Goal: Task Accomplishment & Management: Manage account settings

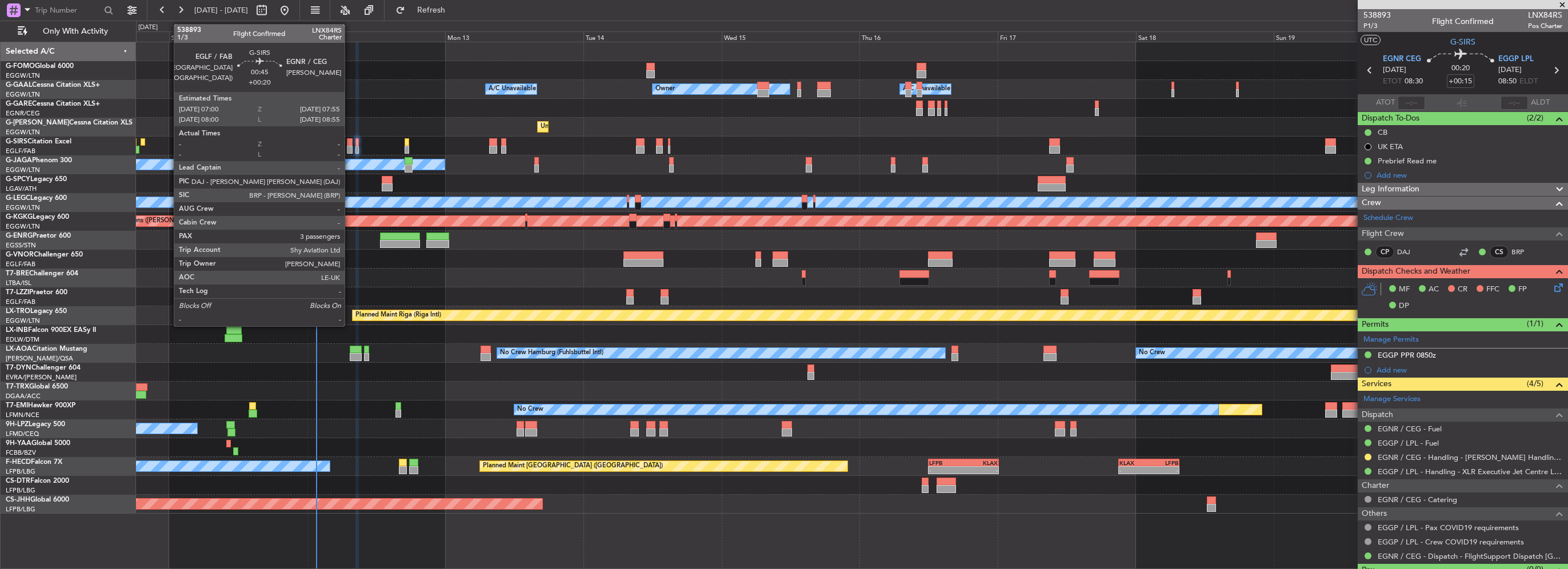
click at [350, 143] on div at bounding box center [350, 142] width 5 height 8
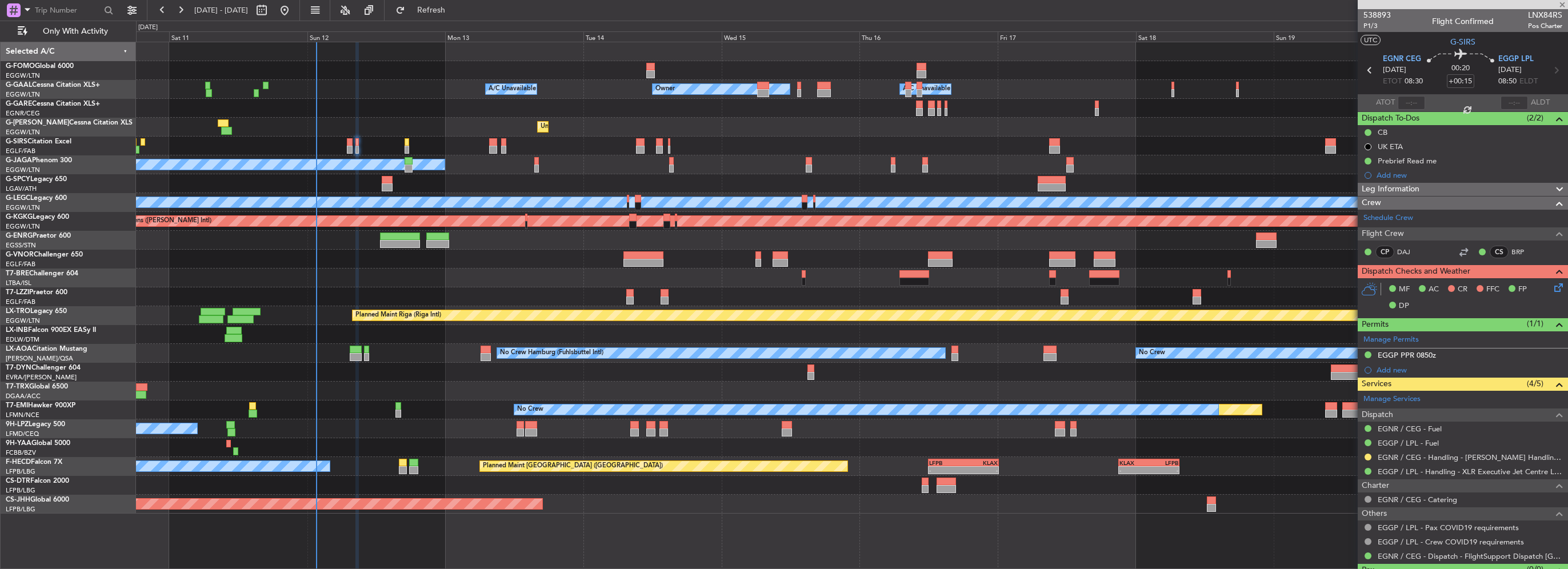
type input "+00:20"
type input "3"
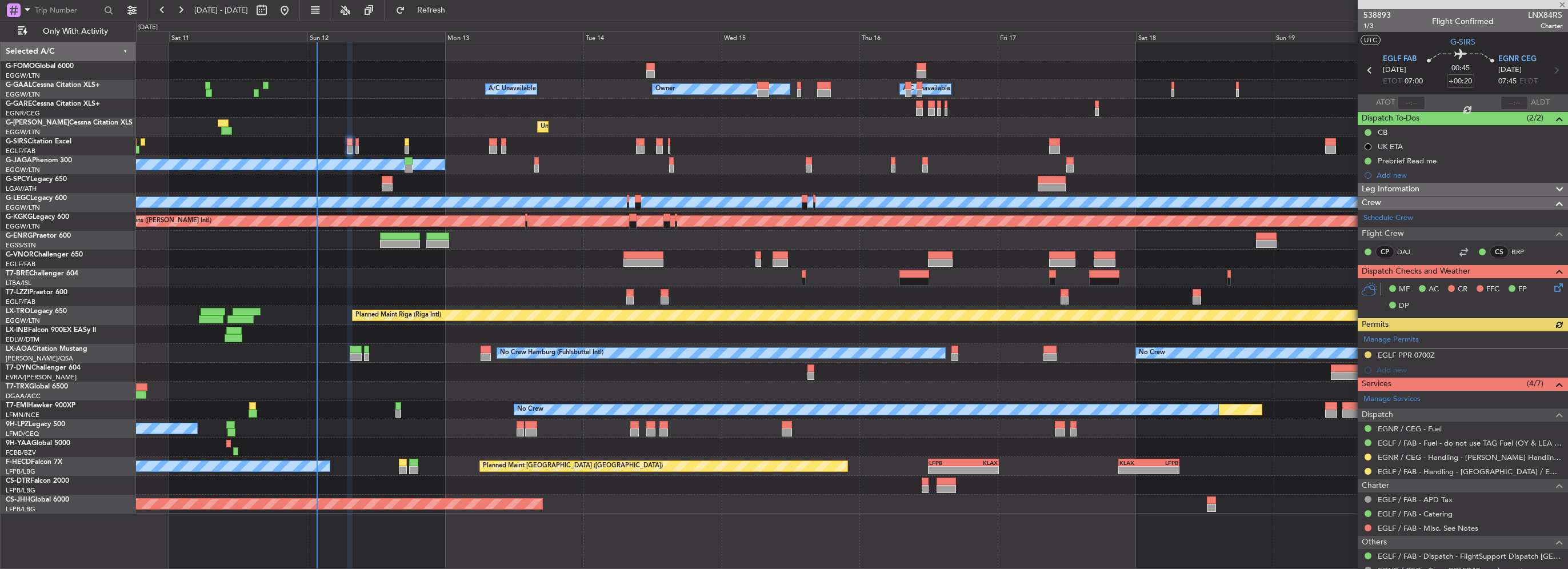
click at [1420, 186] on span "Leg Information" at bounding box center [1390, 189] width 58 height 13
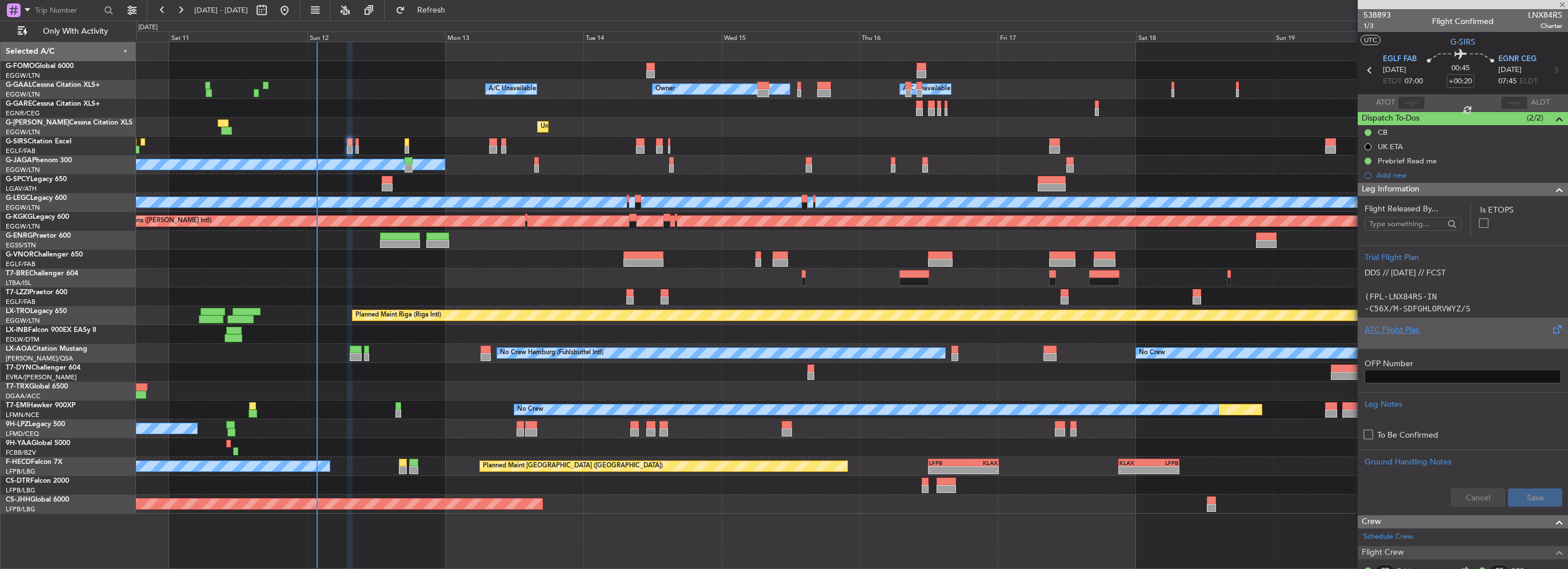
click at [1407, 332] on div "ATC Flight Plan" at bounding box center [1463, 329] width 196 height 12
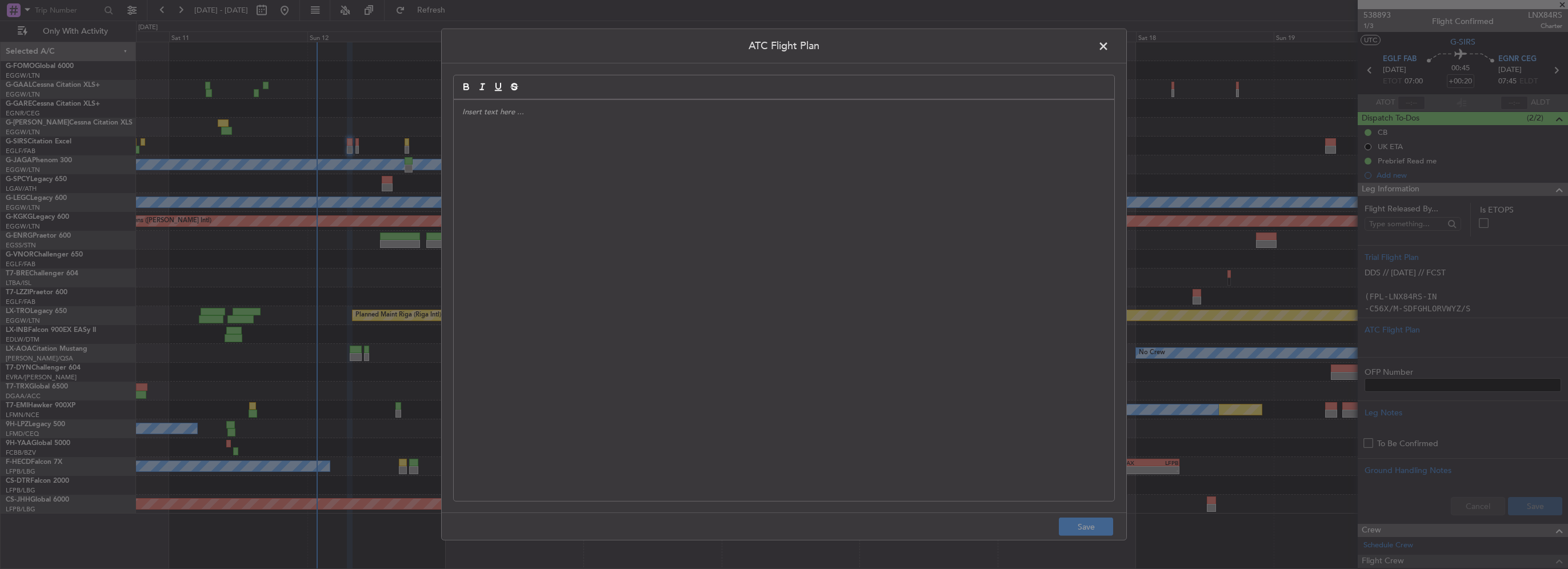
click at [772, 243] on div at bounding box center [784, 301] width 660 height 401
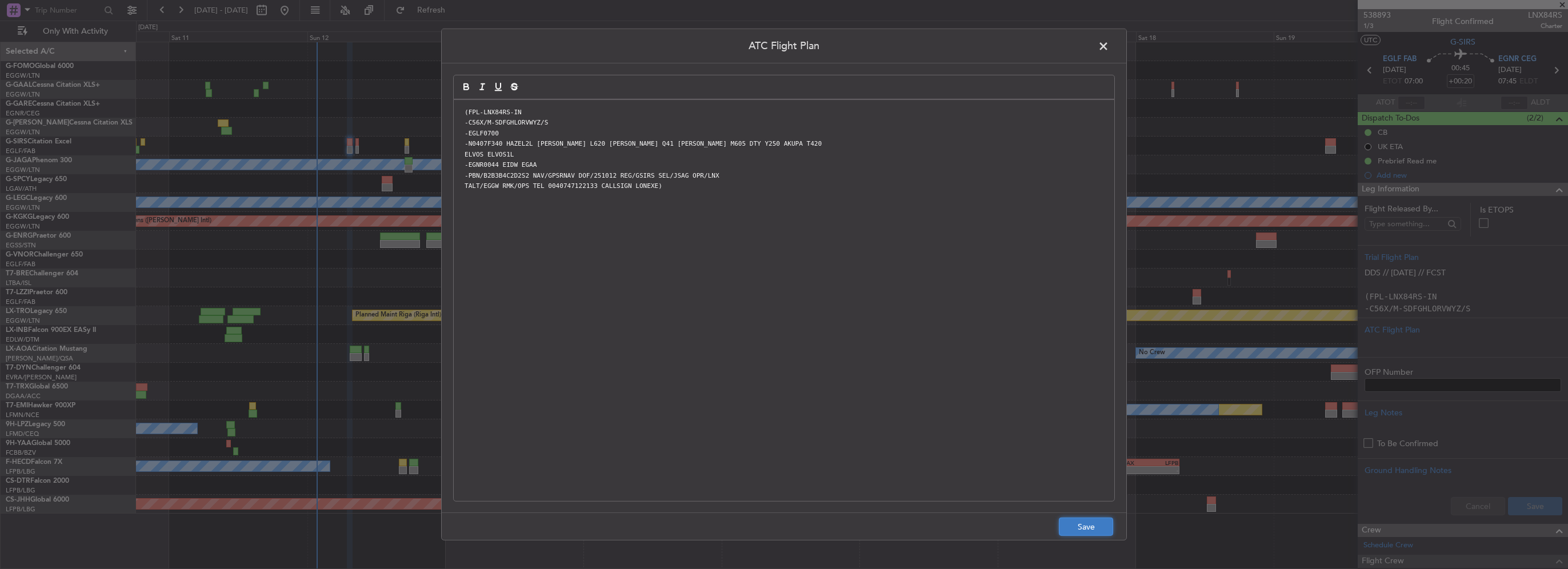
click at [1085, 528] on button "Save" at bounding box center [1086, 526] width 54 height 18
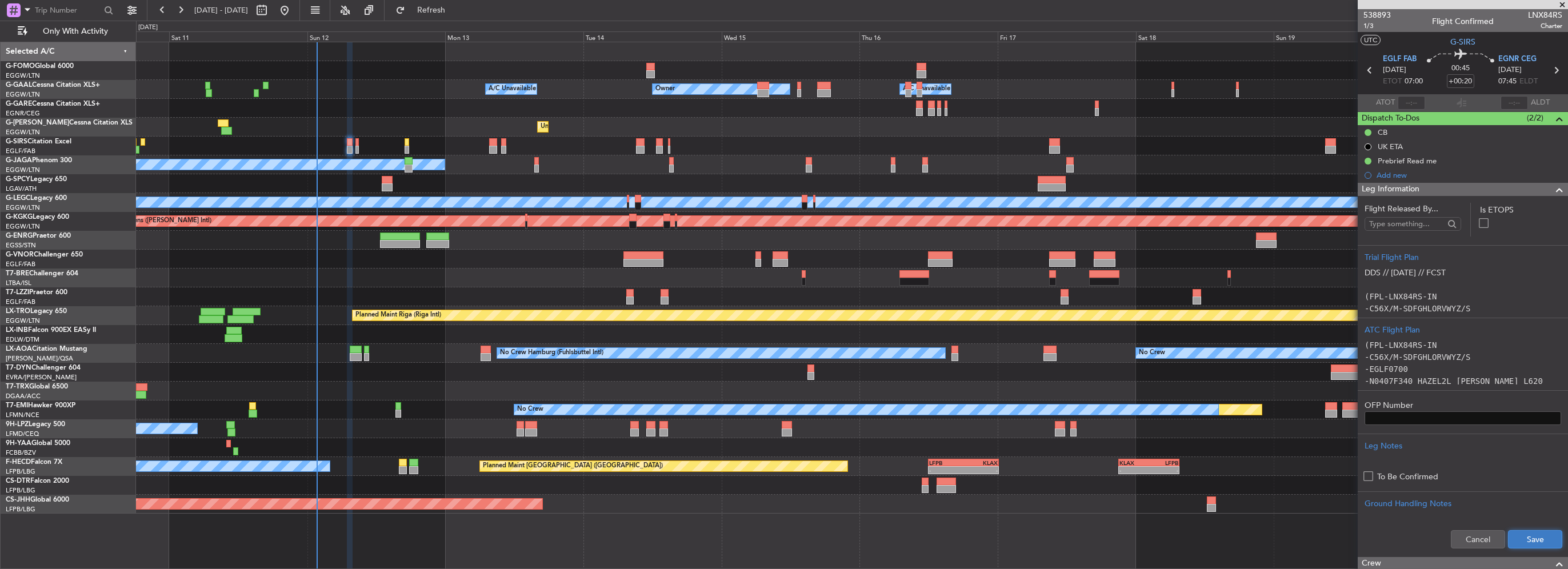
click at [1514, 533] on button "Save" at bounding box center [1535, 539] width 54 height 18
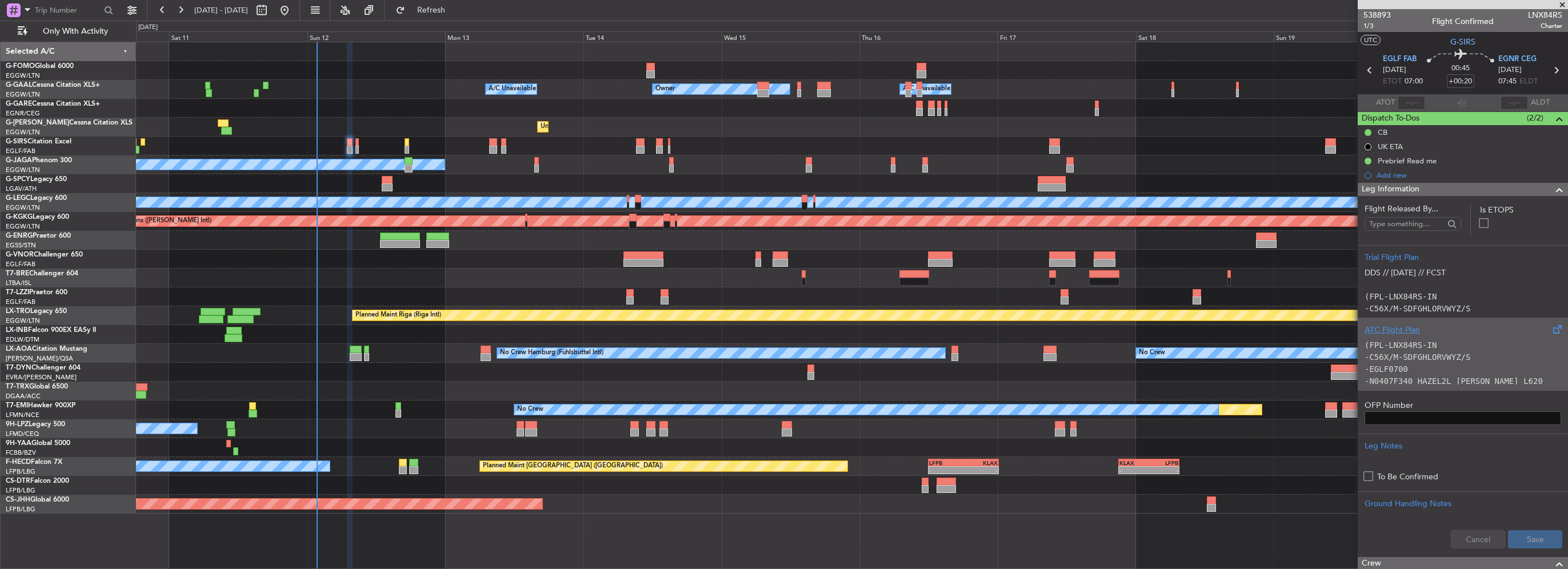
click at [1460, 360] on code "-C56X/M-SDFGHLORVWYZ/S" at bounding box center [1417, 357] width 105 height 9
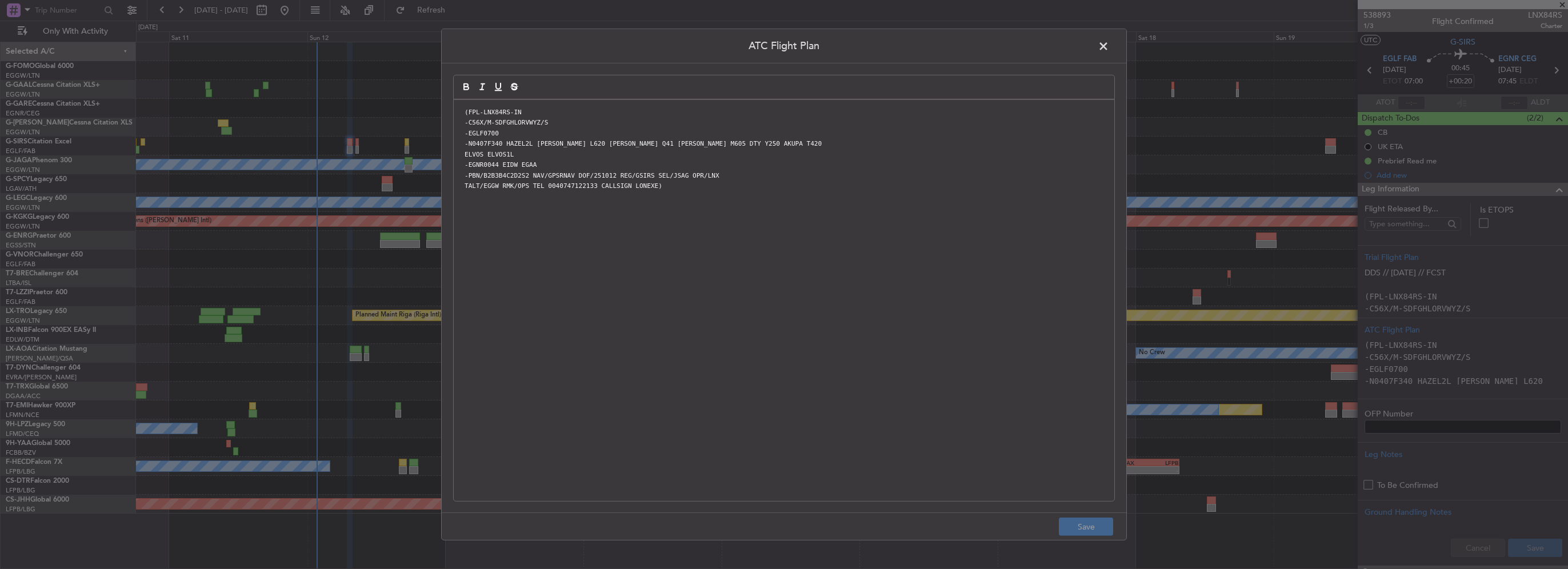
click at [1109, 47] on span at bounding box center [1109, 49] width 0 height 23
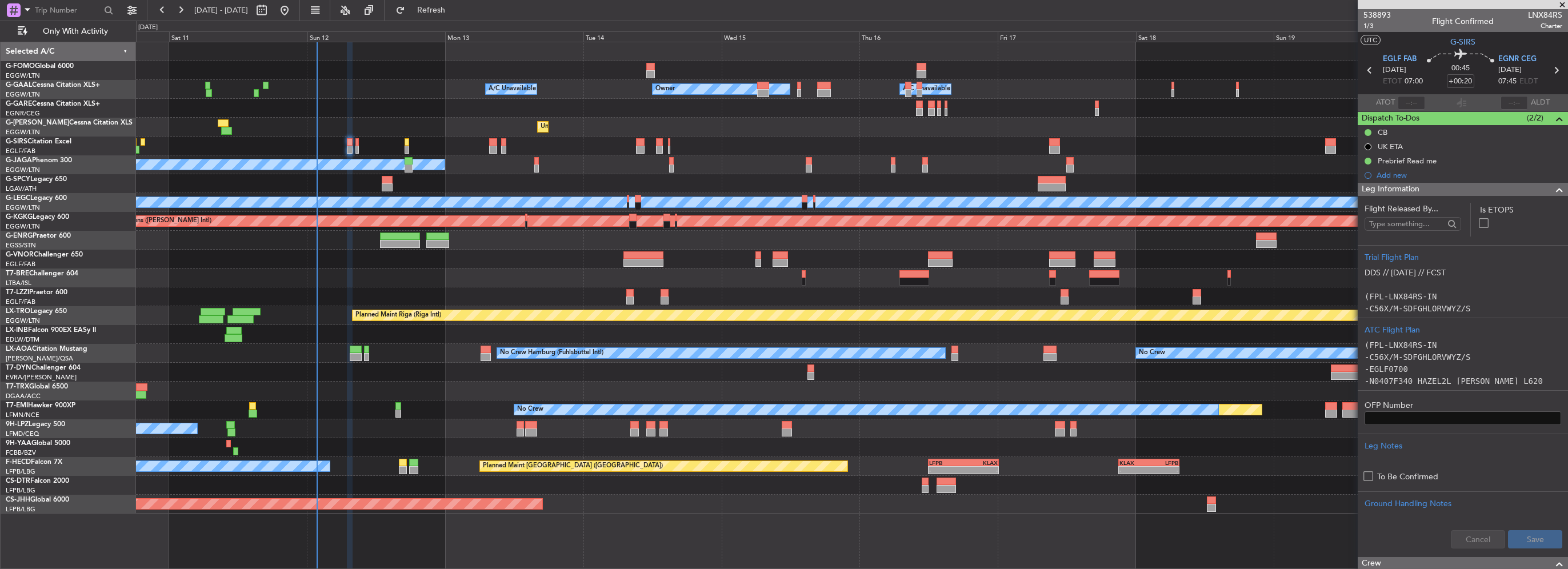
click at [359, 144] on div "Planned Maint Oxford ([GEOGRAPHIC_DATA]) A/C Unavailable" at bounding box center [851, 145] width 1431 height 19
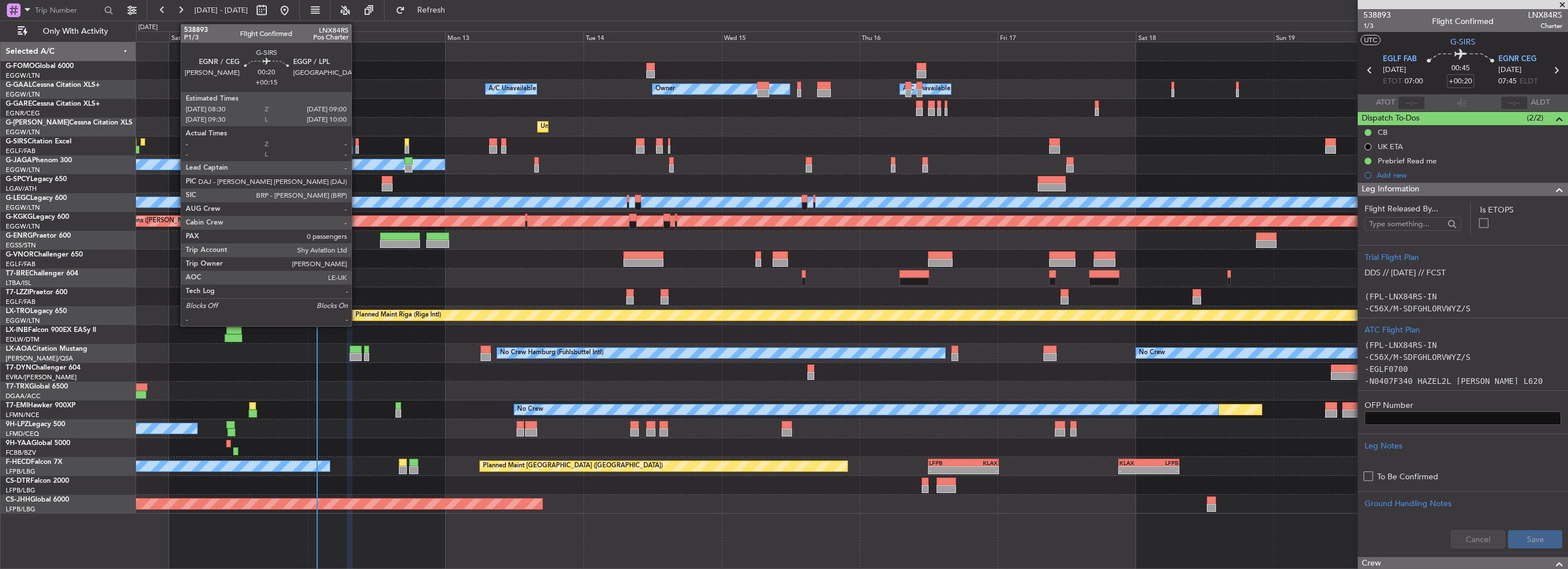
click at [357, 145] on div at bounding box center [357, 149] width 4 height 8
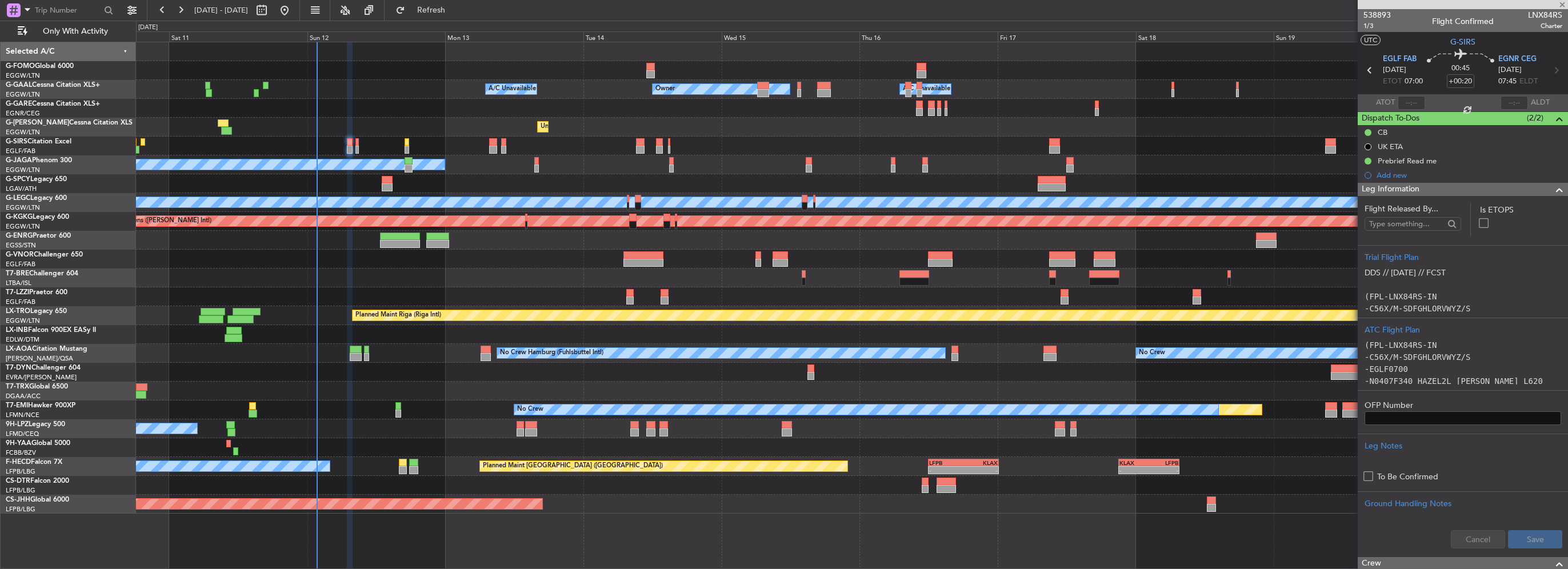
type input "+00:15"
type input "0"
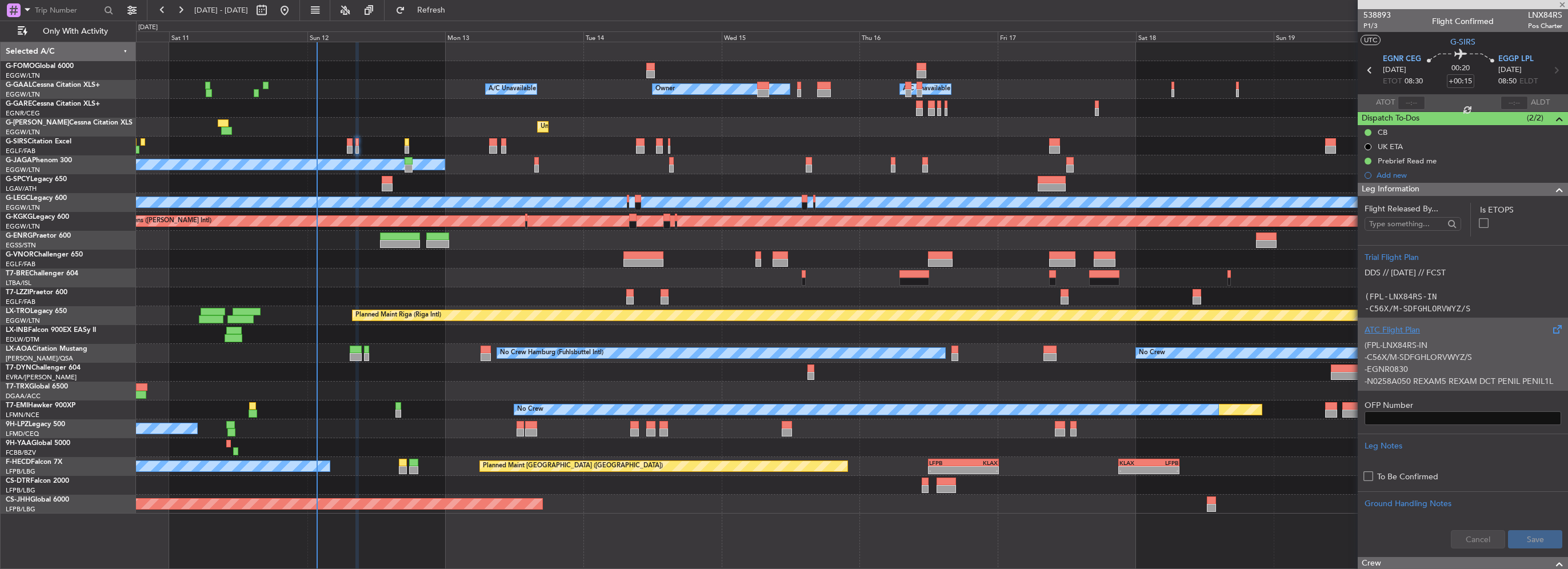
click at [1460, 359] on p "-C56X/M-SDFGHLORVWYZ/S" at bounding box center [1463, 357] width 196 height 12
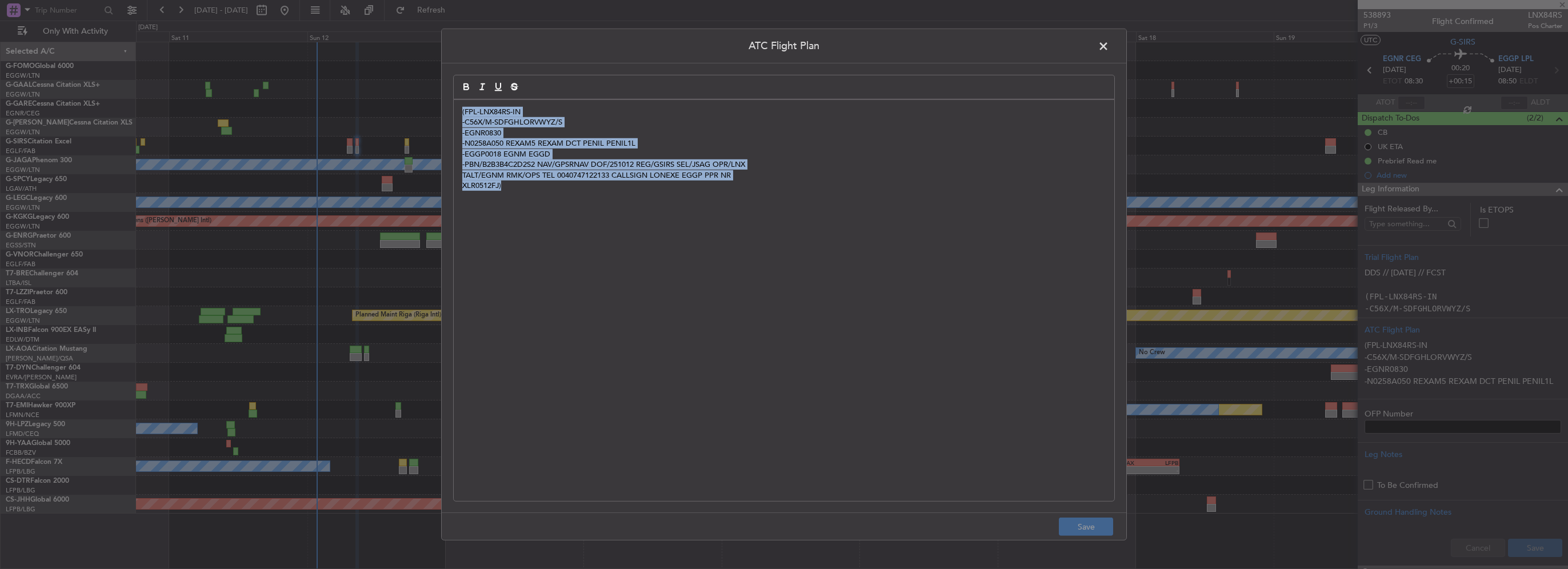
drag, startPoint x: 391, startPoint y: 69, endPoint x: 284, endPoint y: -16, distance: 136.7
click at [284, 0] on html "[DATE] - [DATE] Refresh Quick Links Only With Activity - - EGGW 03:55 Z KSFO 14…" at bounding box center [784, 284] width 1568 height 569
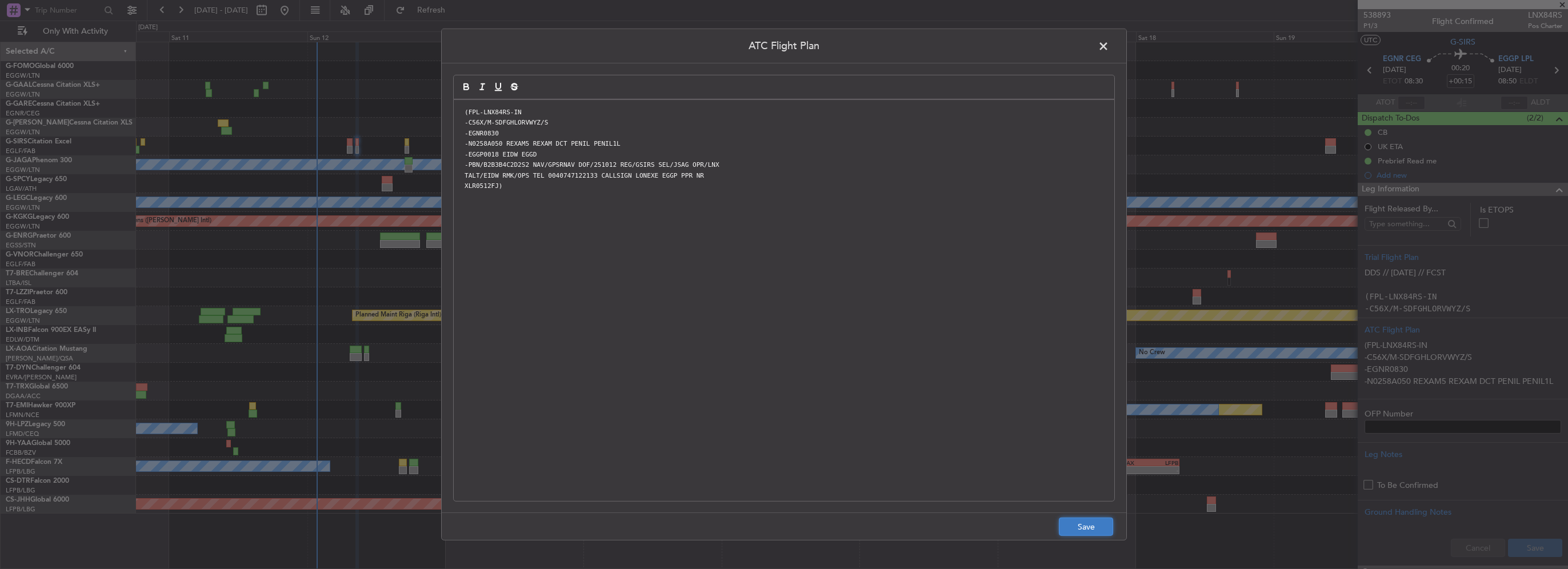
click at [1086, 534] on button "Save" at bounding box center [1086, 526] width 54 height 18
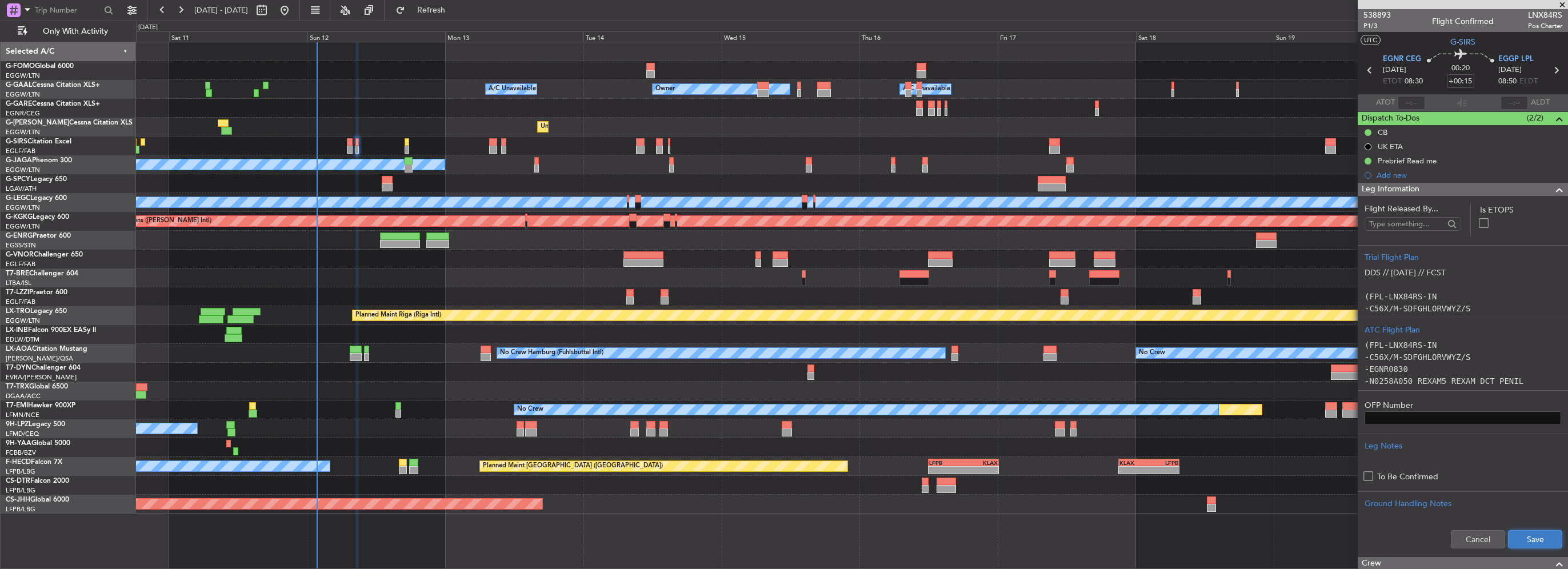
click at [1538, 537] on button "Save" at bounding box center [1535, 539] width 54 height 18
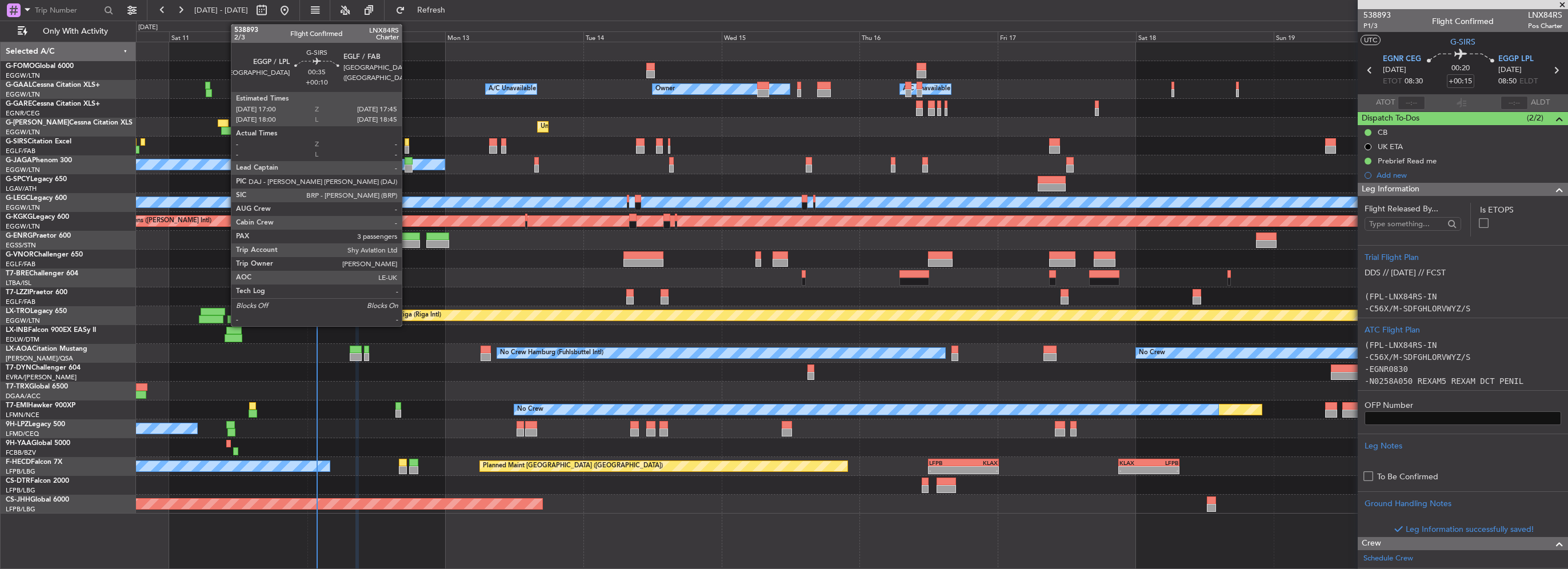
click at [407, 143] on div at bounding box center [406, 142] width 4 height 8
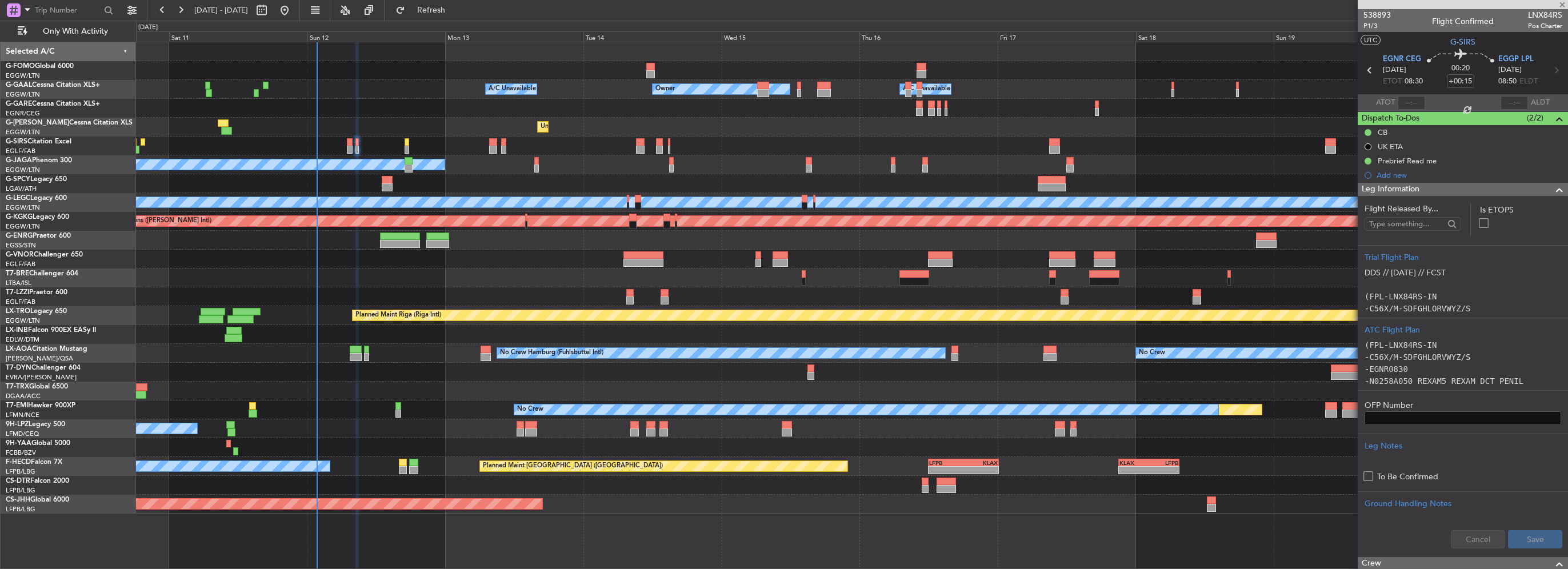
type input "+00:10"
type input "3"
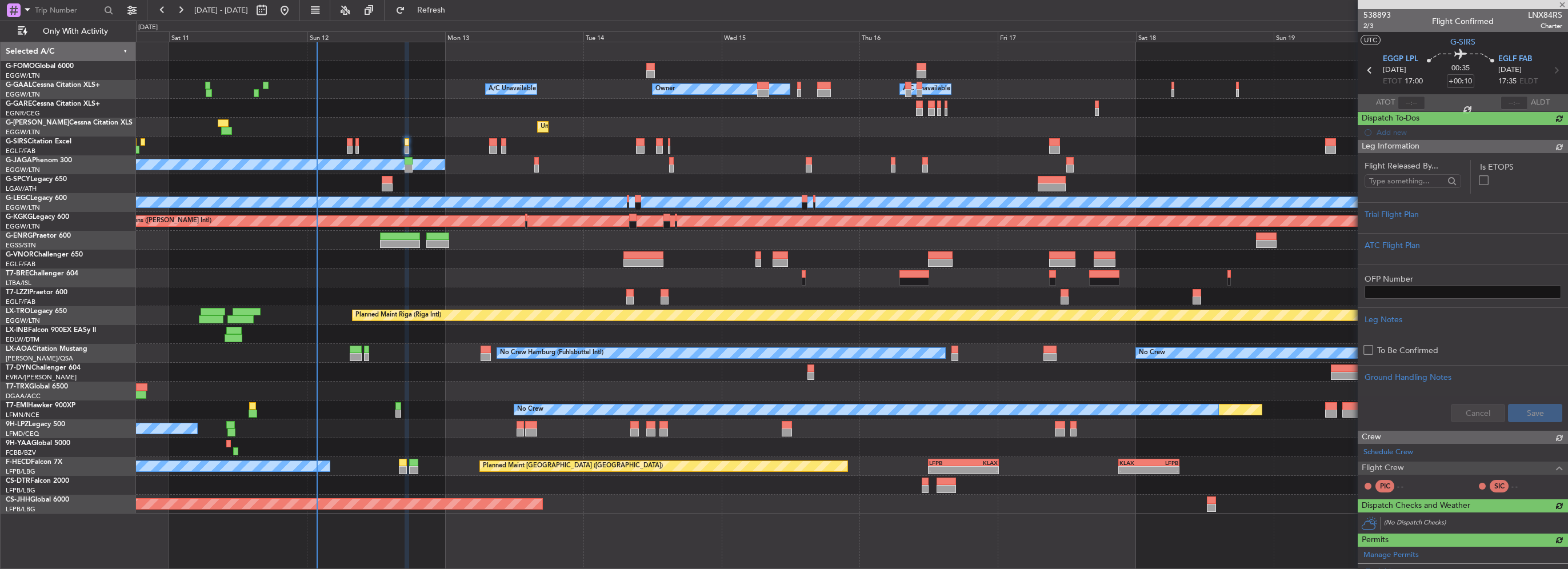
click at [1546, 187] on div "Flight Released By... Is ETOPS Trial Flight Plan ATC Flight Plan OFP Number Leg…" at bounding box center [1464, 292] width 211 height 277
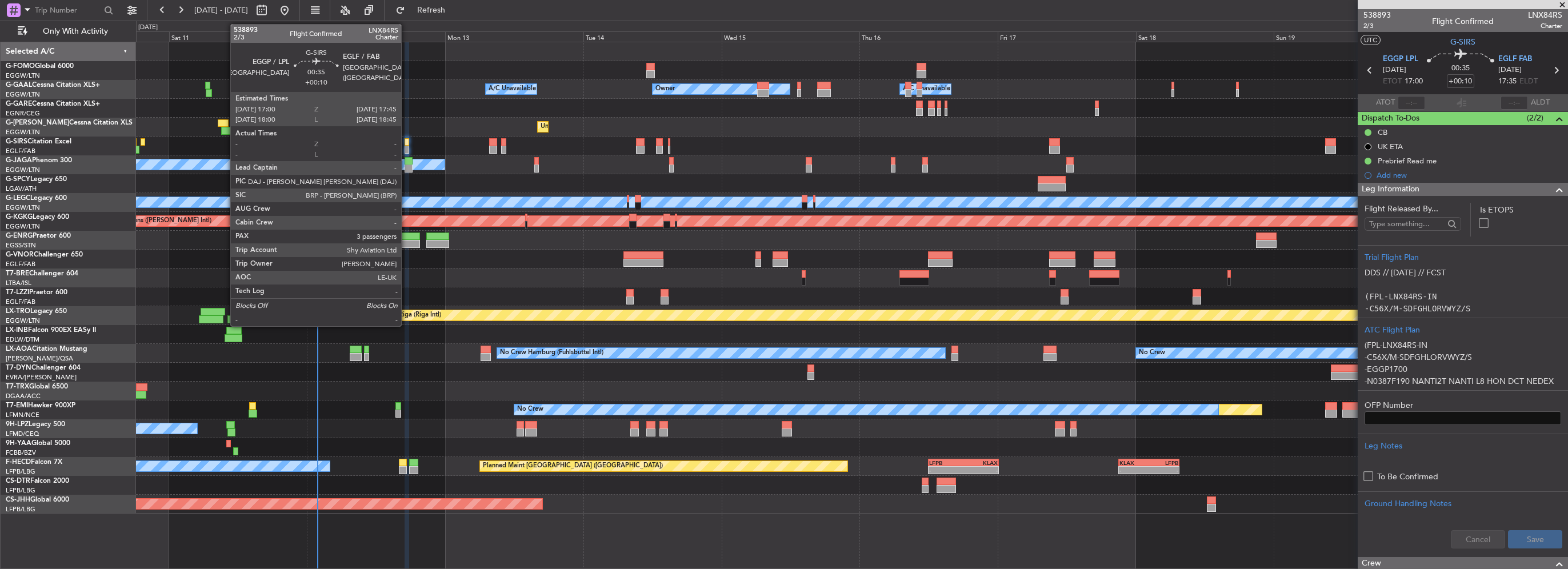
click at [406, 146] on div at bounding box center [406, 149] width 4 height 8
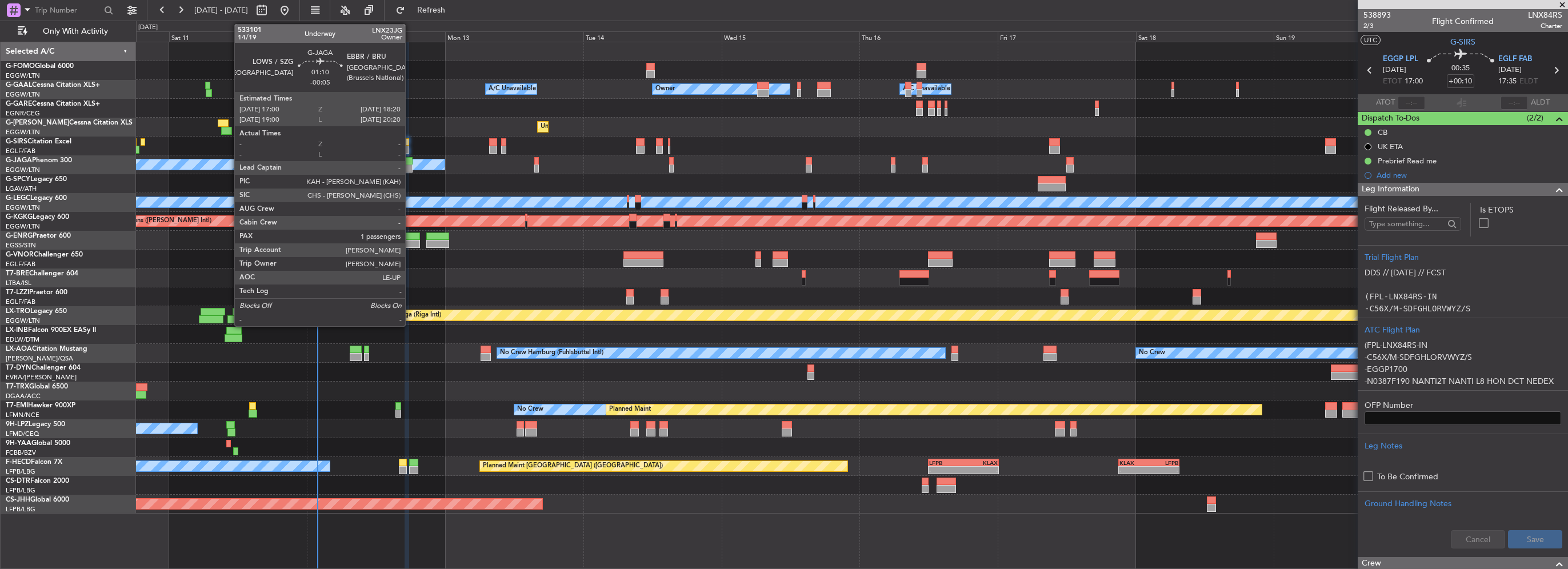
click at [411, 167] on div at bounding box center [408, 168] width 8 height 8
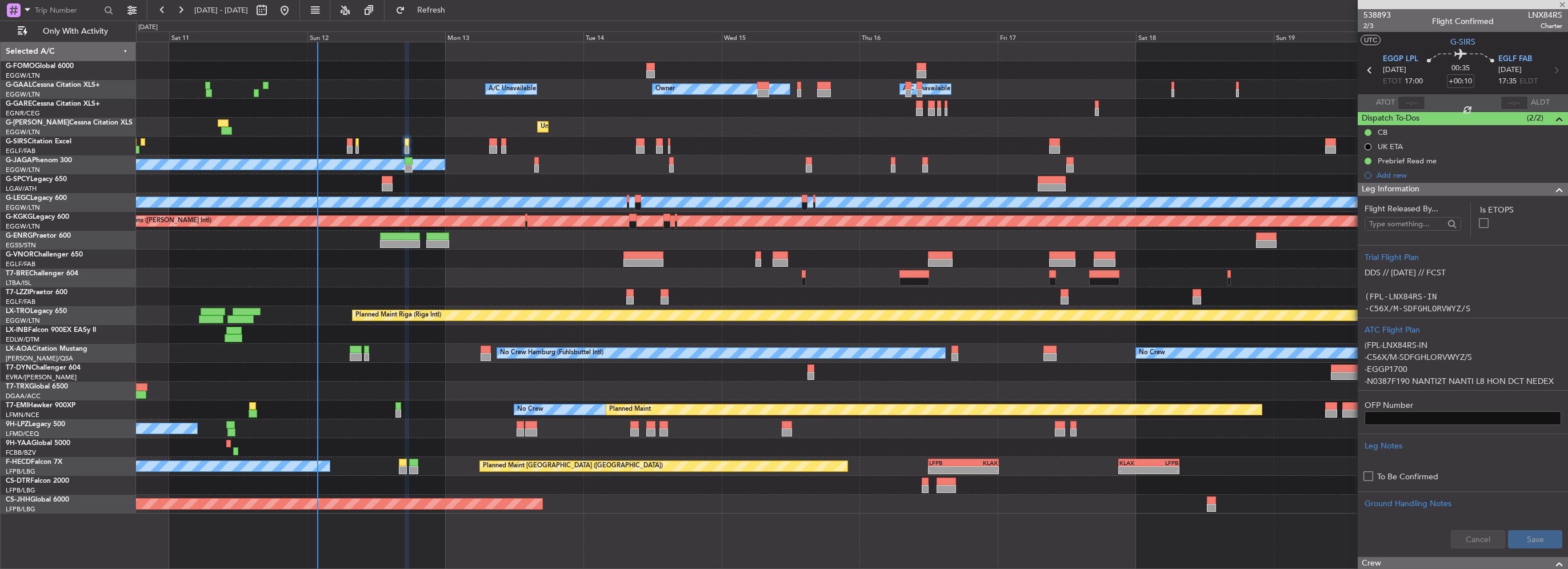
type input "-00:05"
type input "1"
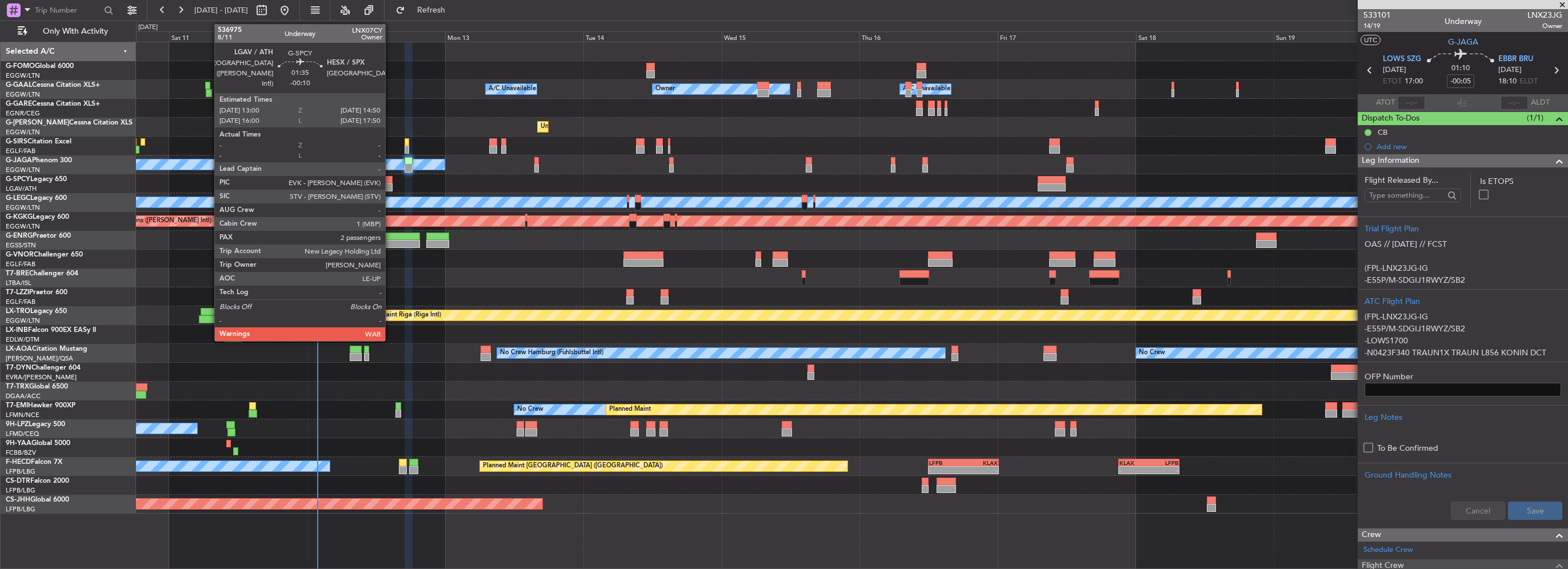
click at [390, 180] on div at bounding box center [387, 179] width 11 height 8
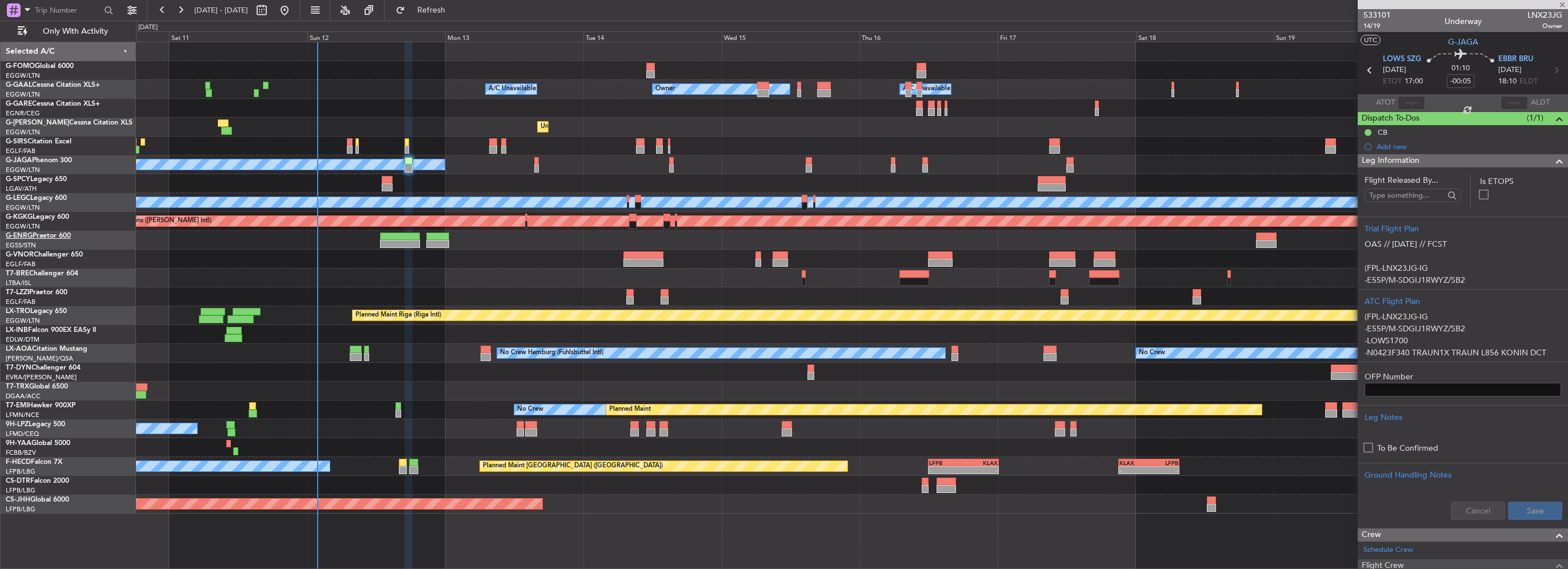
type input "-00:10"
type input "2"
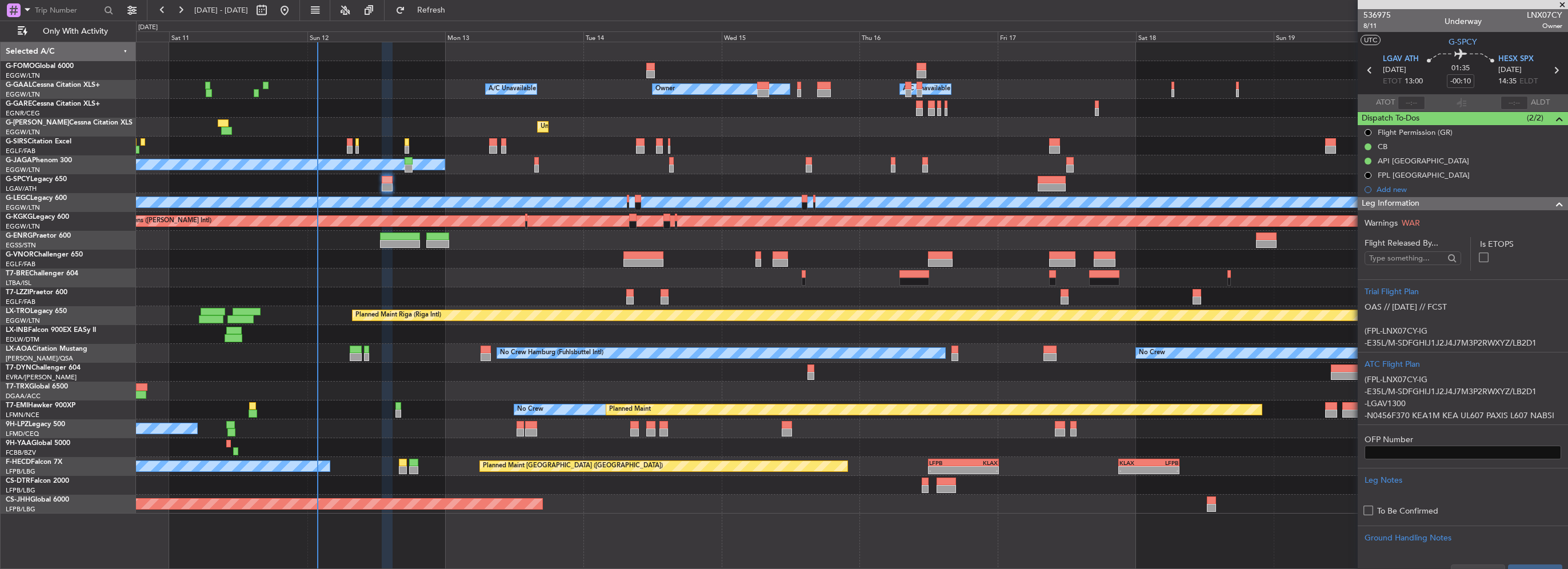
click at [1533, 206] on div "Leg Information" at bounding box center [1464, 203] width 211 height 13
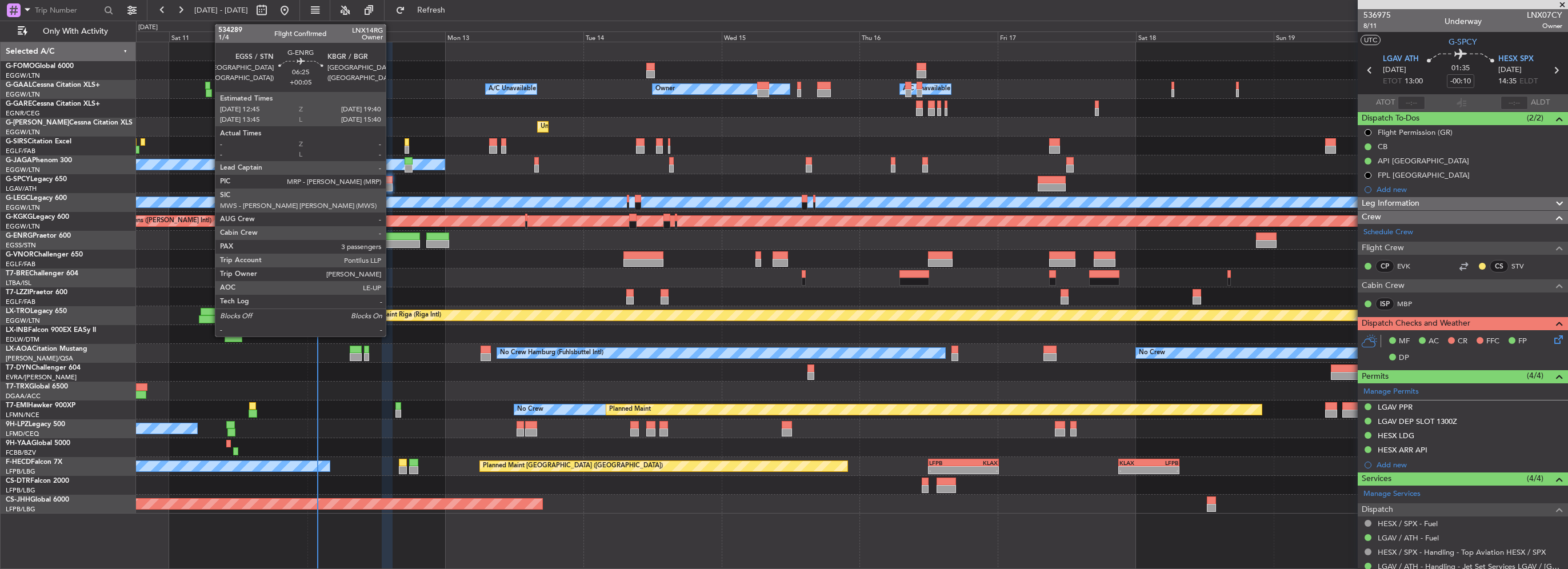
click at [391, 235] on div at bounding box center [400, 236] width 40 height 8
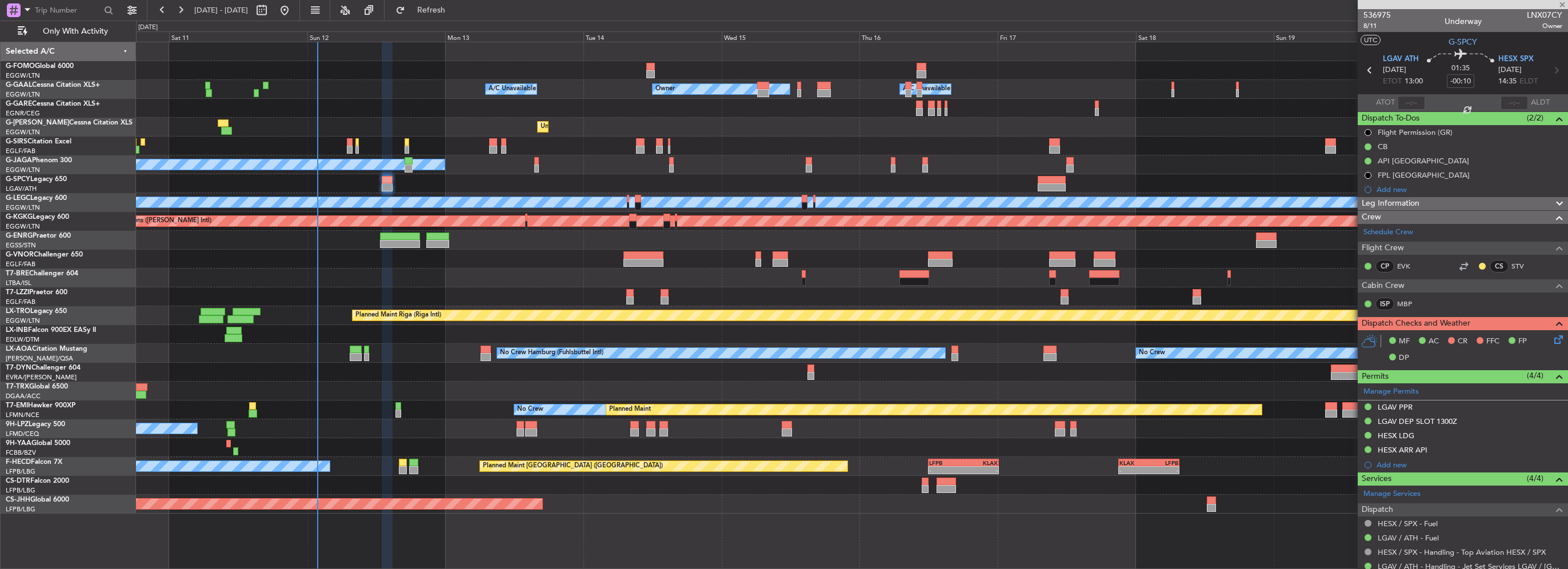
type input "+00:05"
type input "3"
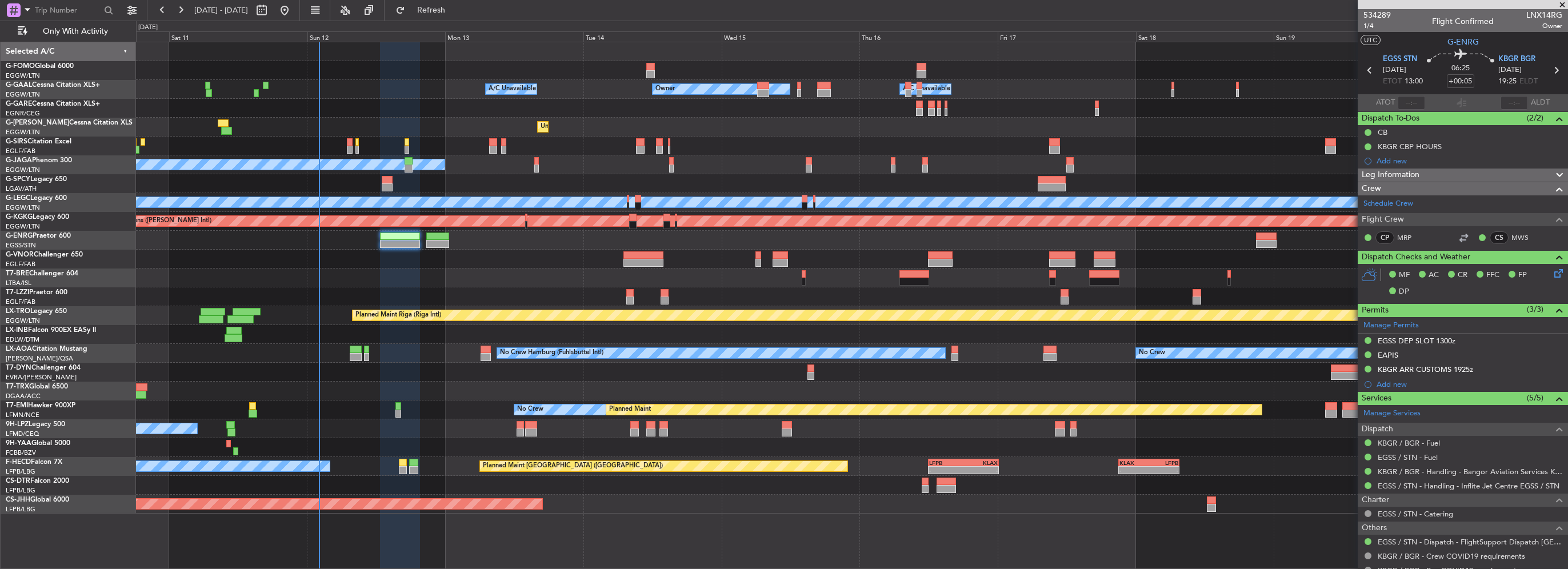
click at [1399, 179] on span "Leg Information" at bounding box center [1390, 175] width 58 height 13
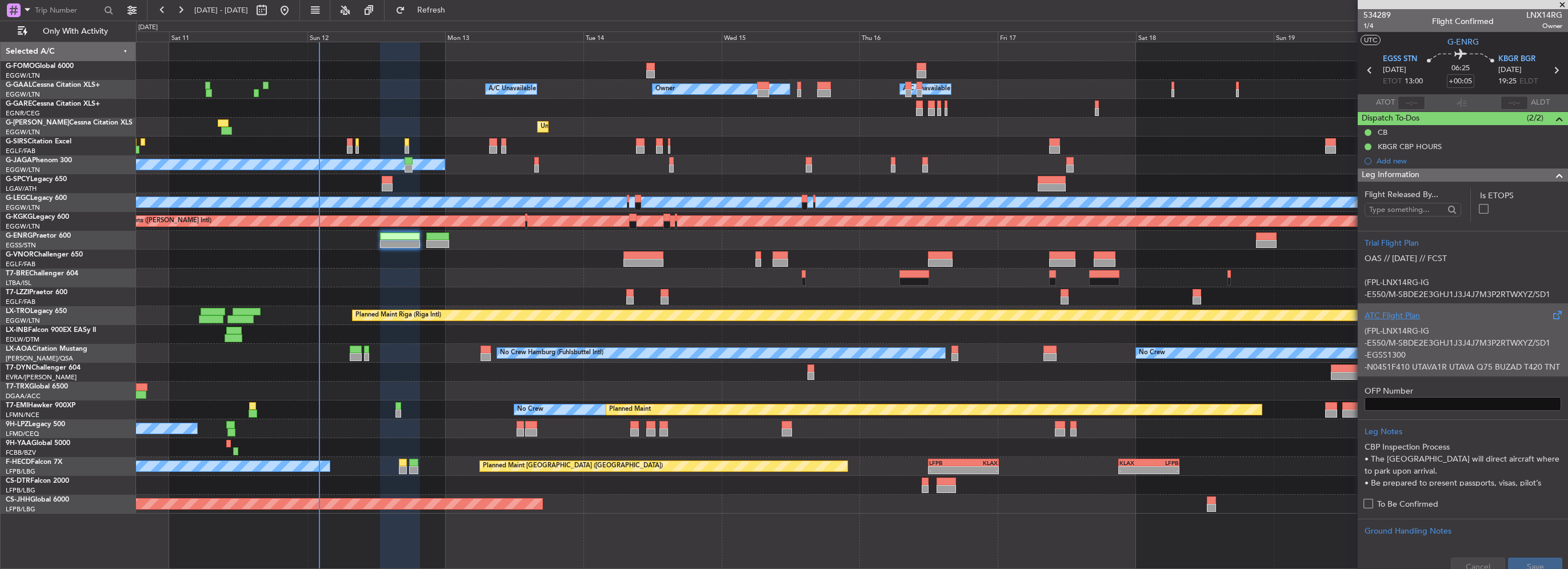
click at [1399, 342] on p "-E550/M-SBDE2E3GHJ1J3J4J7M3P2RTWXYZ/SD1" at bounding box center [1463, 342] width 196 height 12
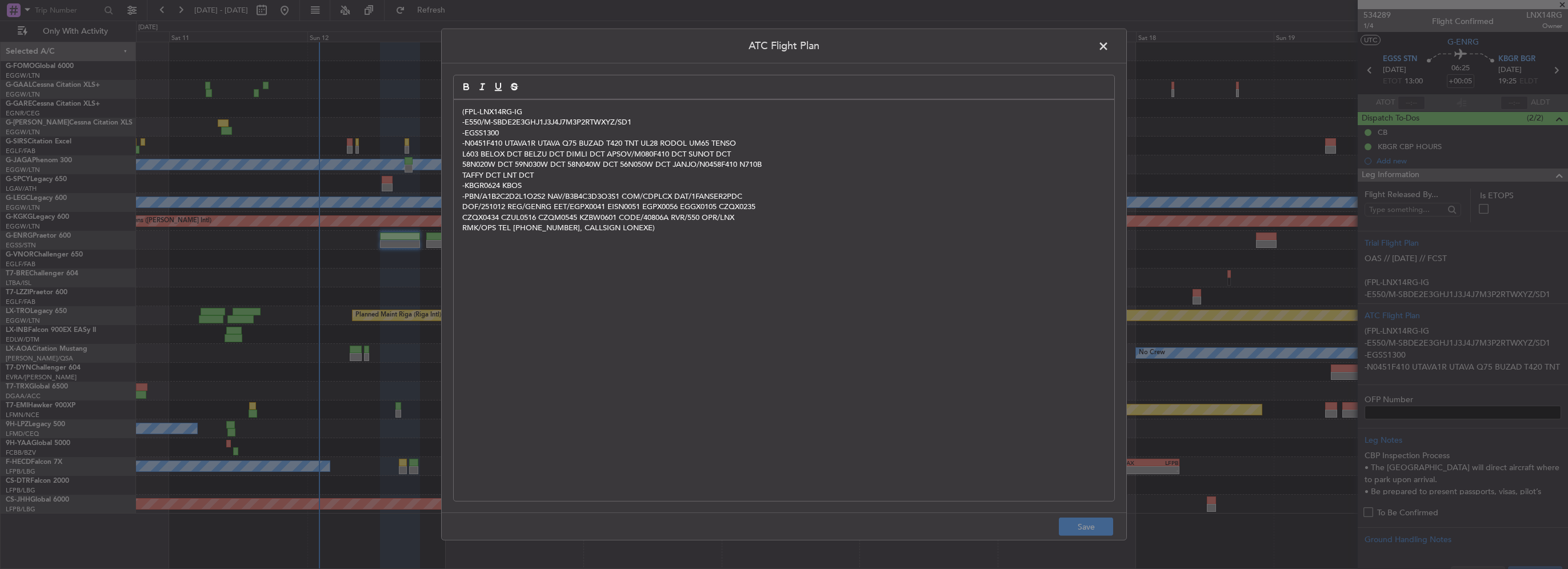
click at [691, 269] on div "(FPL-LNX14RG-IG -E550/M-SBDE2E3GHJ1J3J4J7M3P2RTWXYZ/SD1 -EGSS1300 -N0451F410 UT…" at bounding box center [784, 301] width 660 height 401
click at [1109, 47] on span at bounding box center [1109, 49] width 0 height 23
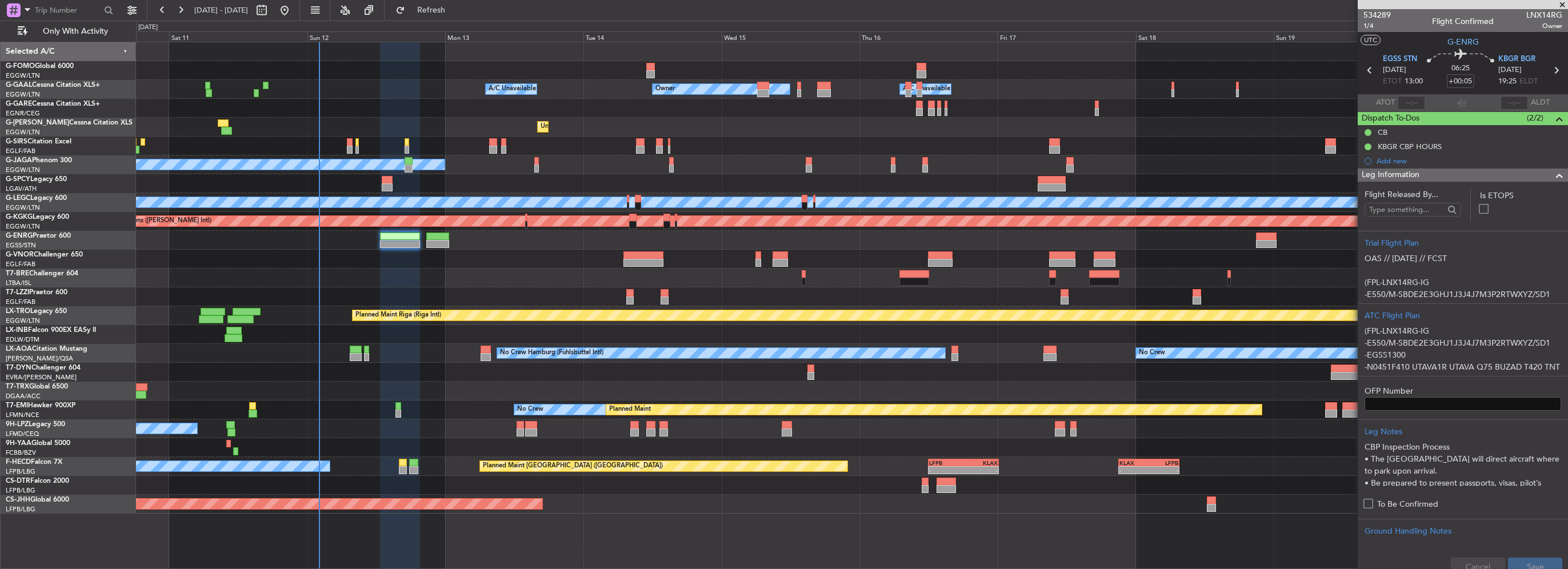
click at [1553, 171] on span at bounding box center [1559, 175] width 13 height 13
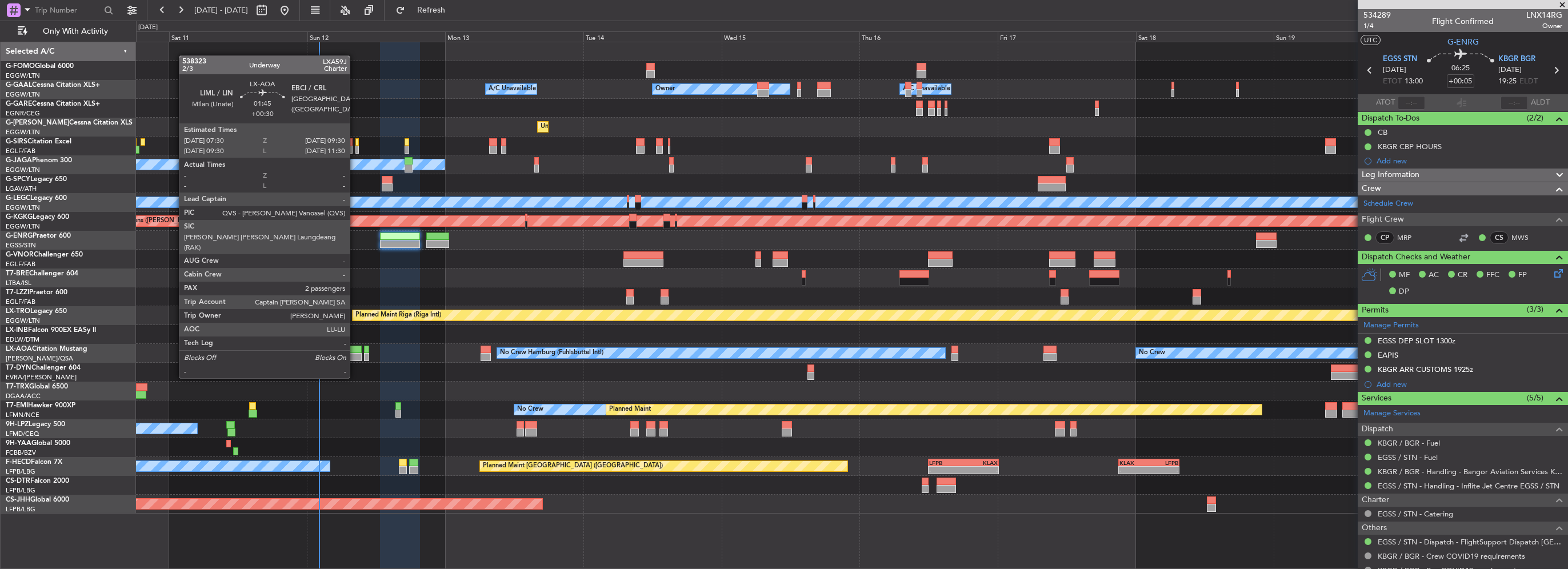
click at [355, 357] on div at bounding box center [355, 357] width 12 height 8
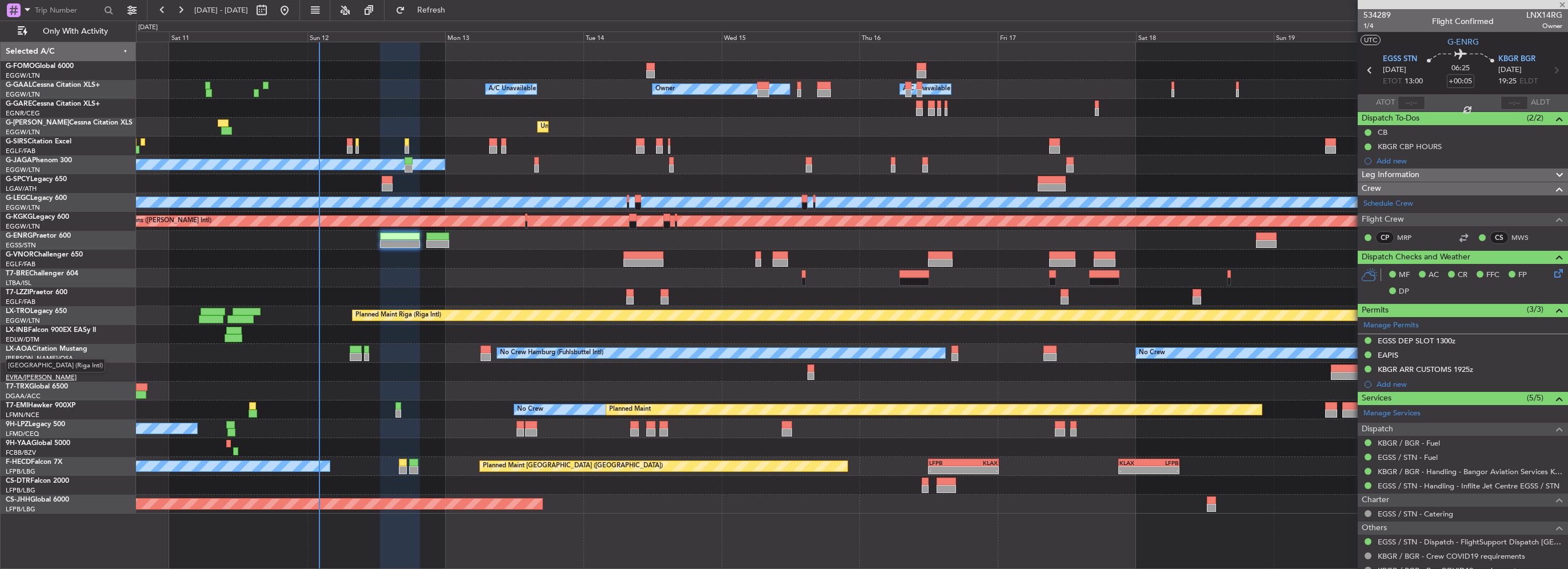
type input "+00:30"
type input "2"
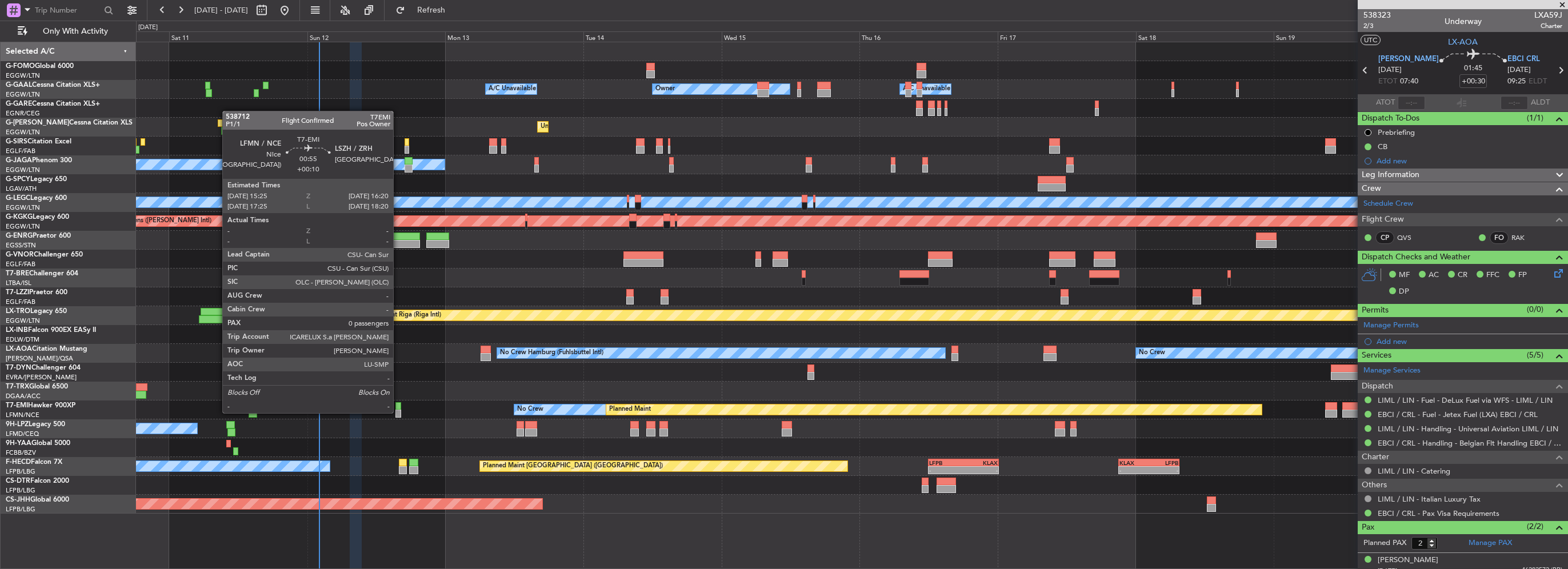
click at [398, 412] on div at bounding box center [398, 413] width 5 height 8
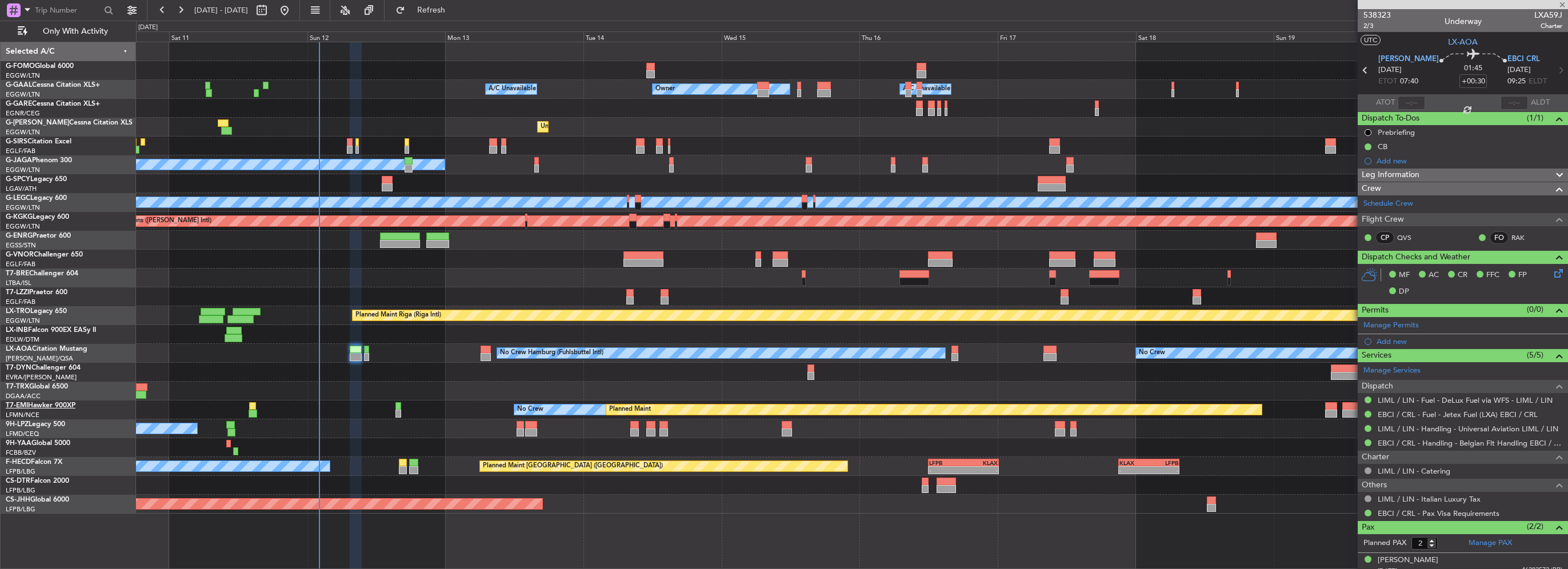
type input "+00:10"
type input "0"
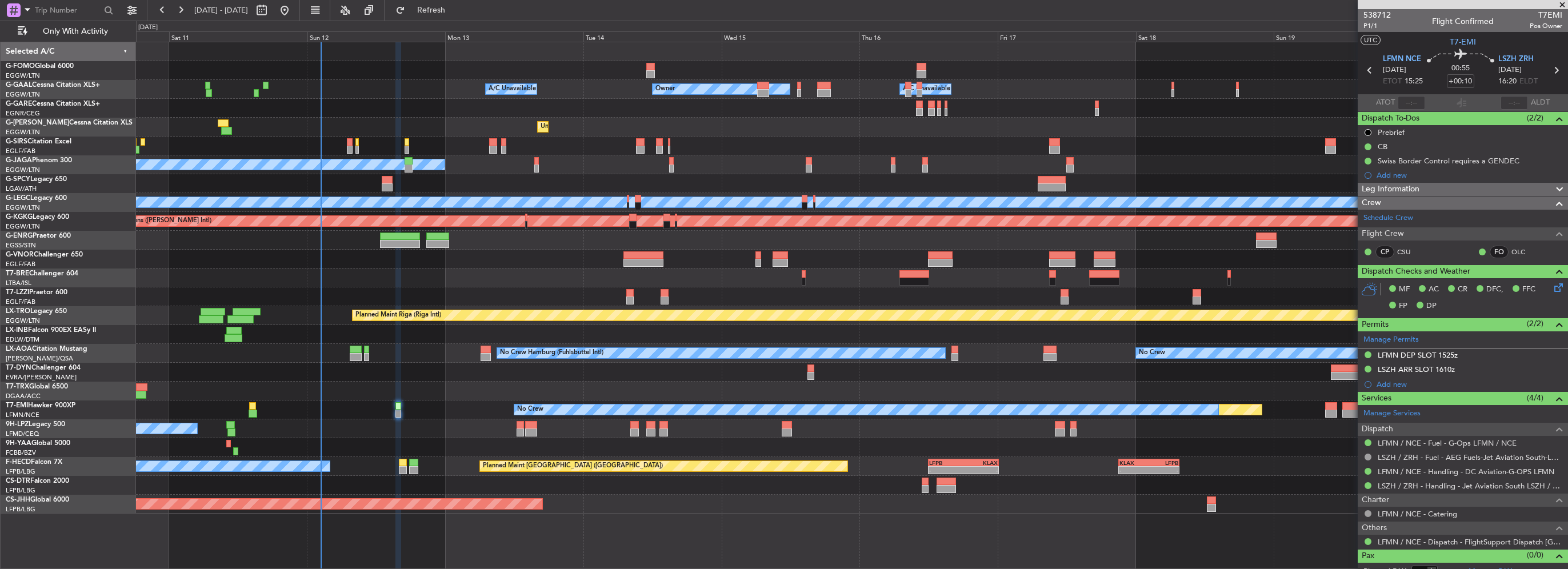
click at [343, 262] on div "- - EGGW 03:55 Z KSFO 14:45 Z Owner Owner A/C Unavailable A/C Unavailable Unpla…" at bounding box center [851, 277] width 1431 height 471
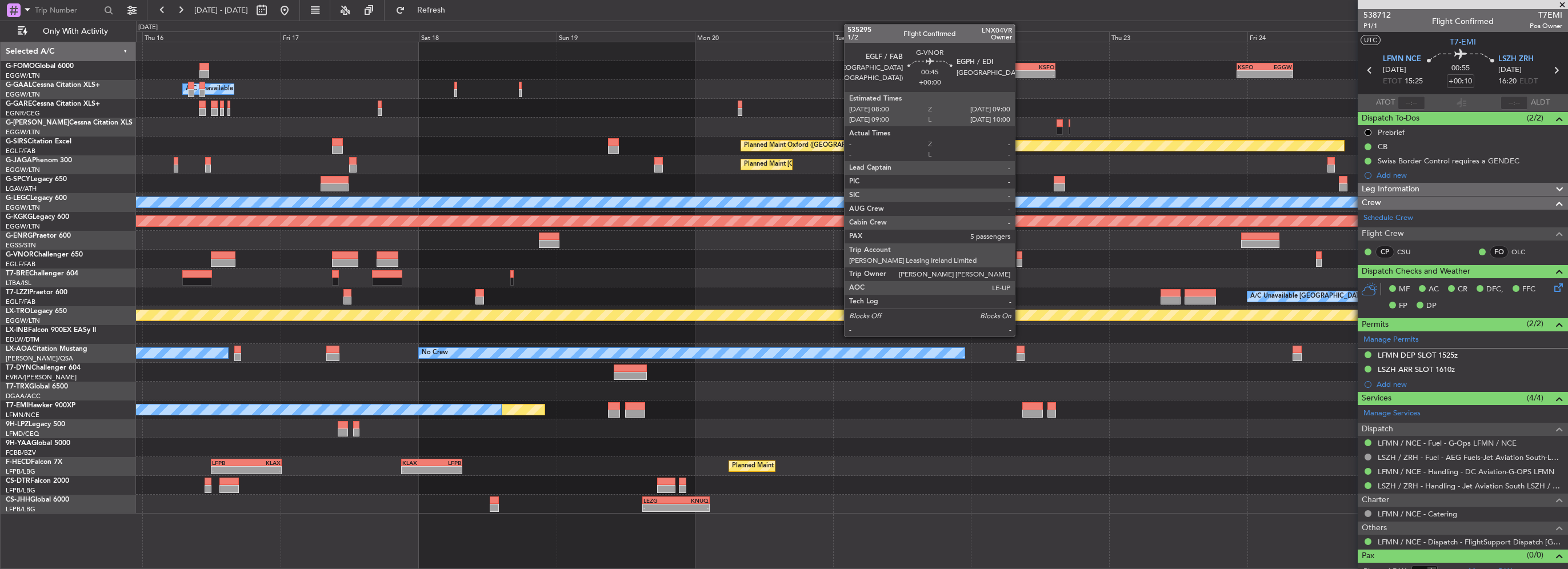
click at [404, 252] on div at bounding box center [851, 259] width 1431 height 19
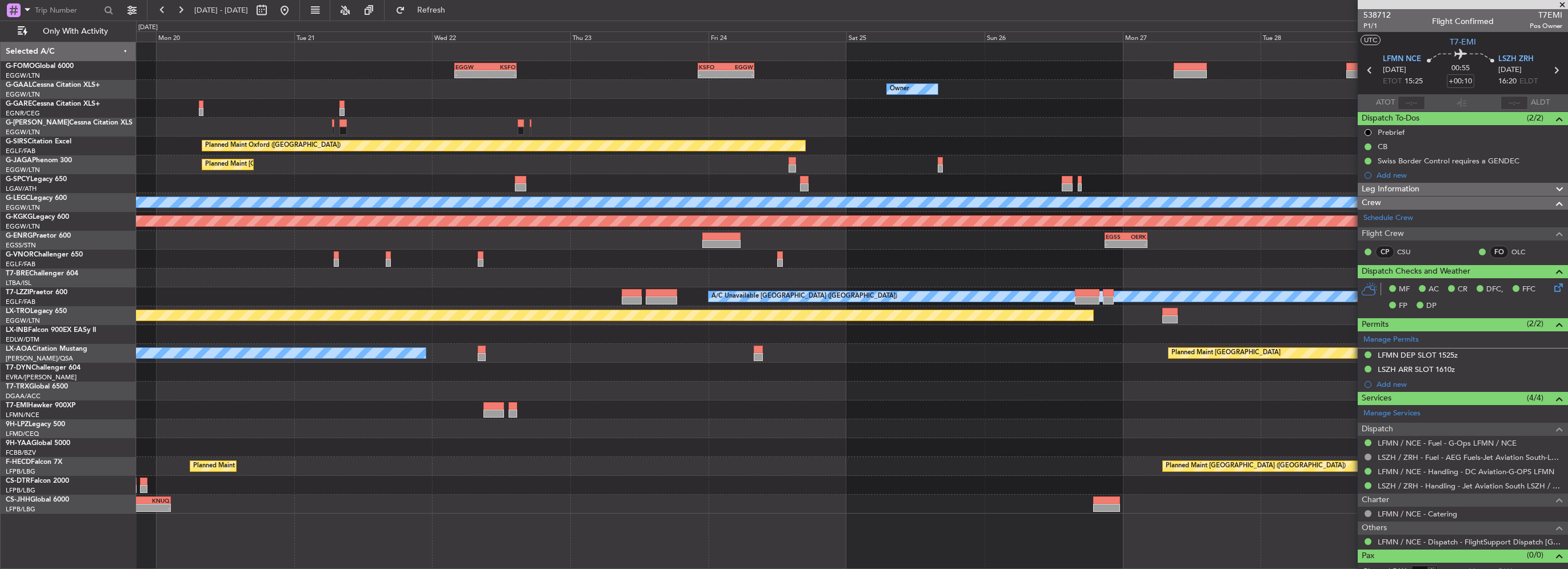
click at [377, 247] on div "- - EGSS 21:00 Z OERK 04:20 Z" at bounding box center [851, 240] width 1431 height 19
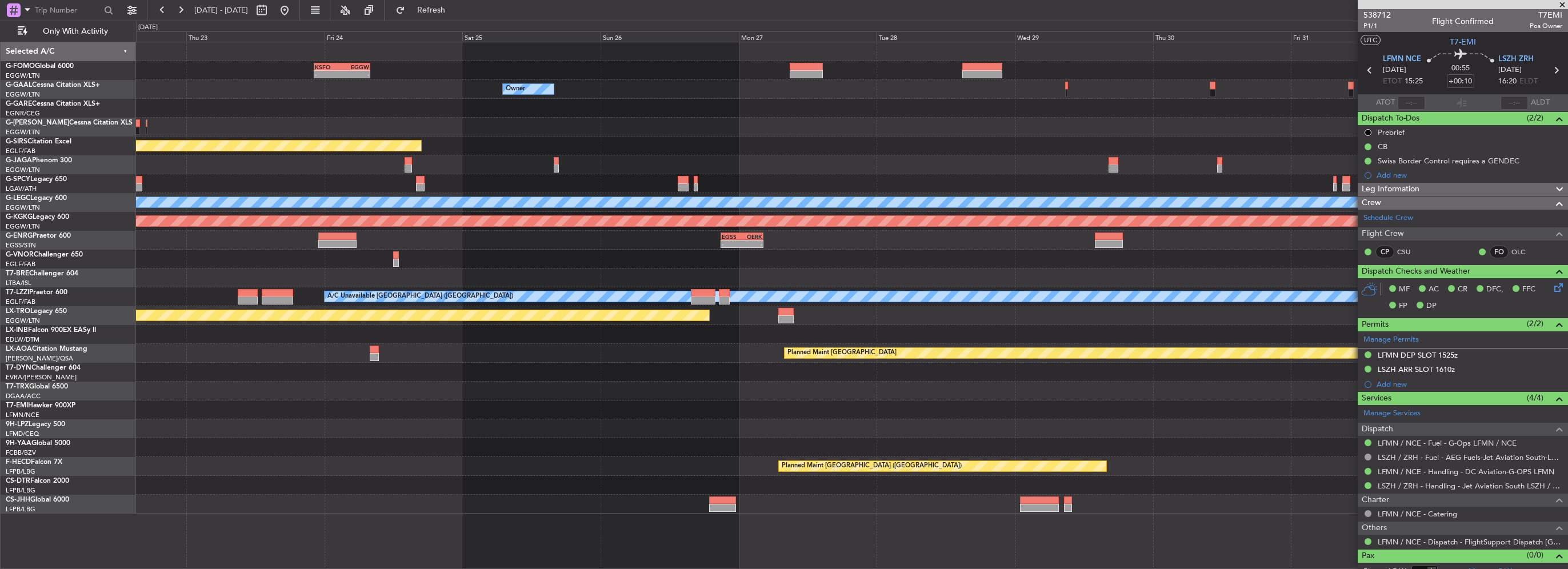
click at [471, 239] on div "- - EGSS 21:00 Z OERK 04:20 Z" at bounding box center [851, 240] width 1431 height 19
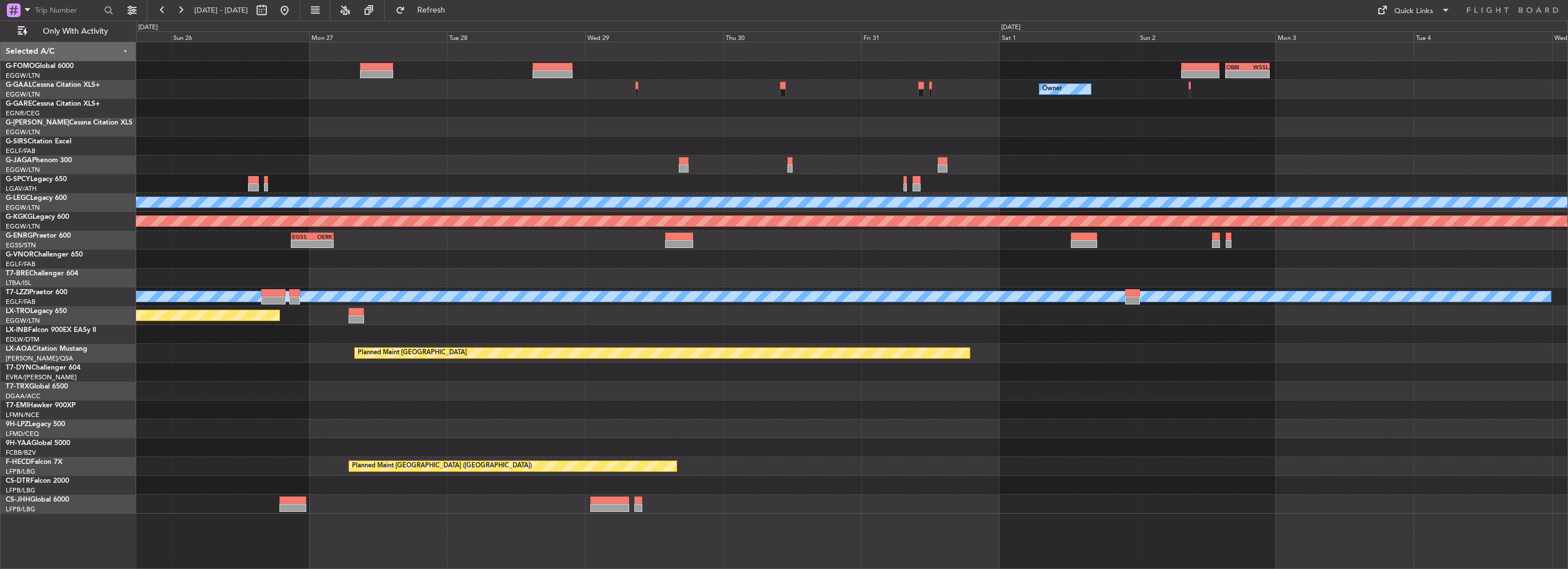
click at [608, 231] on div "- - EGSS 21:00 Z OERK 04:20 Z" at bounding box center [851, 240] width 1431 height 19
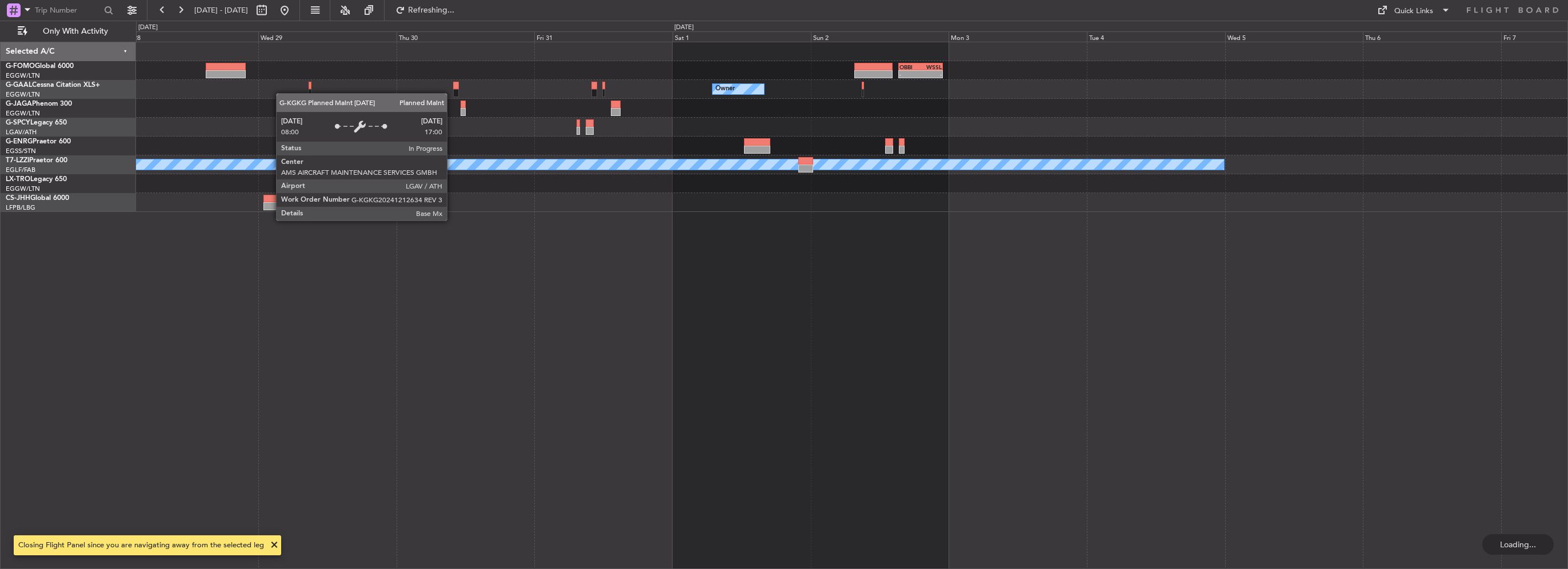
click at [549, 210] on div "- - OBBI 15:20 Z WSSL 23:00 Z Owner Owner EGSS 21:00 Z OERK 04:20 Z - - A/C Una…" at bounding box center [851, 305] width 1432 height 527
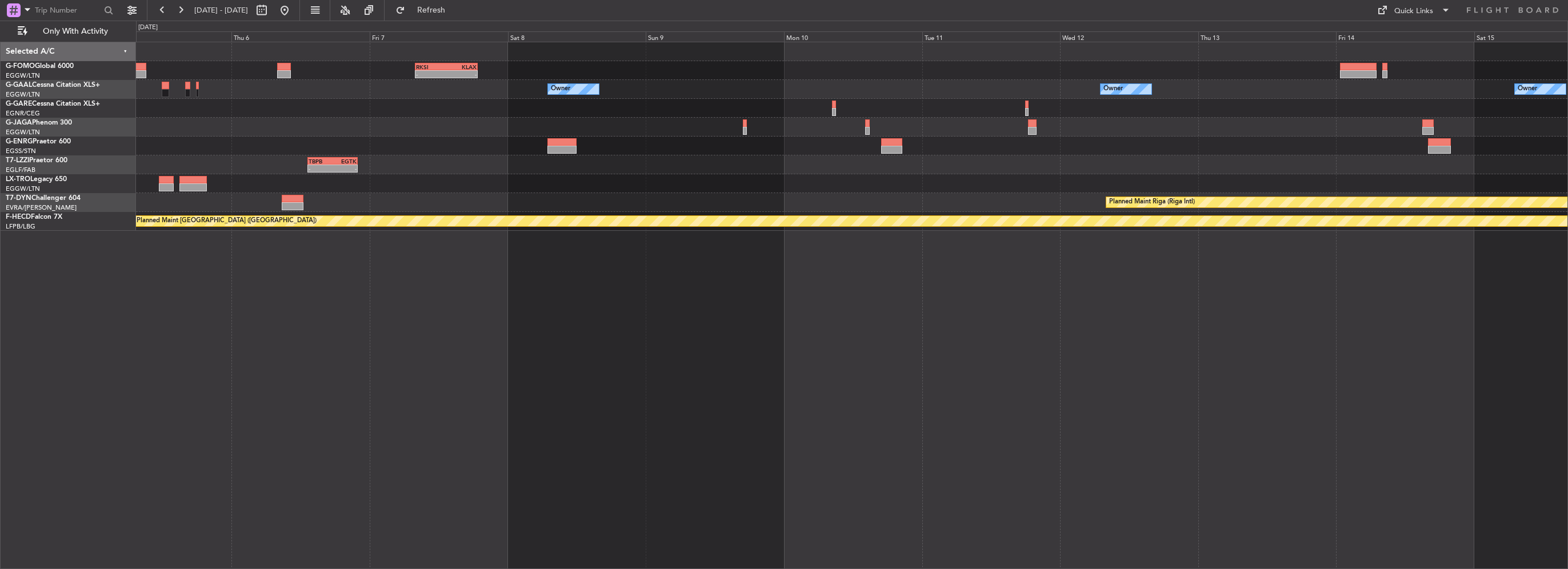
click at [357, 186] on div at bounding box center [851, 183] width 1431 height 19
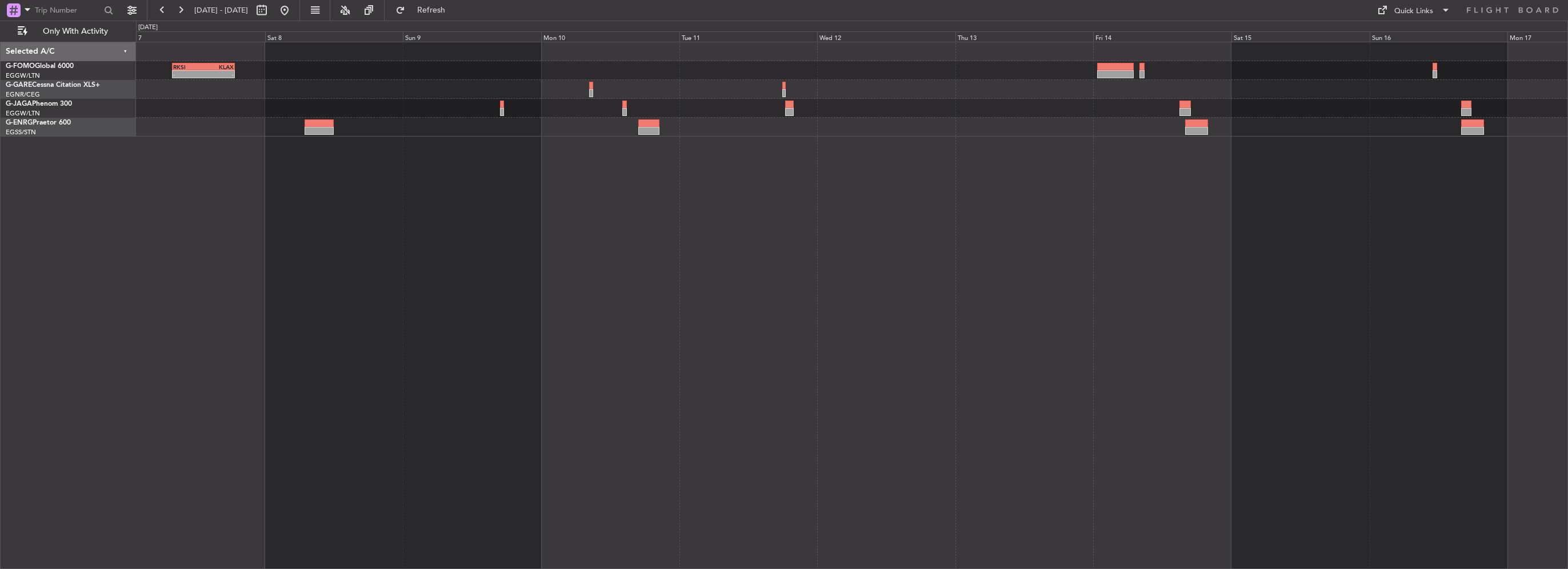
click at [1290, 260] on div "- - RKSI 08:00 Z KLAX 18:50 Z" at bounding box center [851, 305] width 1432 height 527
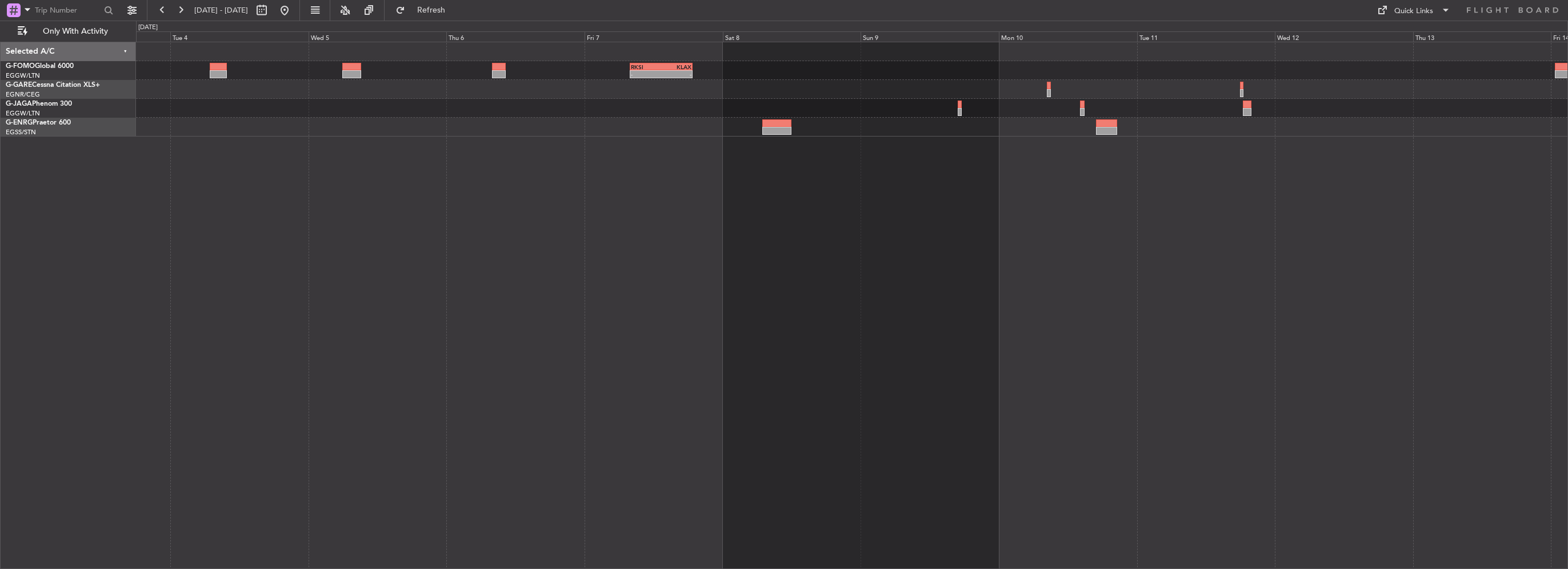
click at [1025, 269] on div "- - RKSI 08:00 Z KLAX 18:50 Z OBBI 15:20 Z WSSL 23:00 Z - -" at bounding box center [851, 305] width 1432 height 527
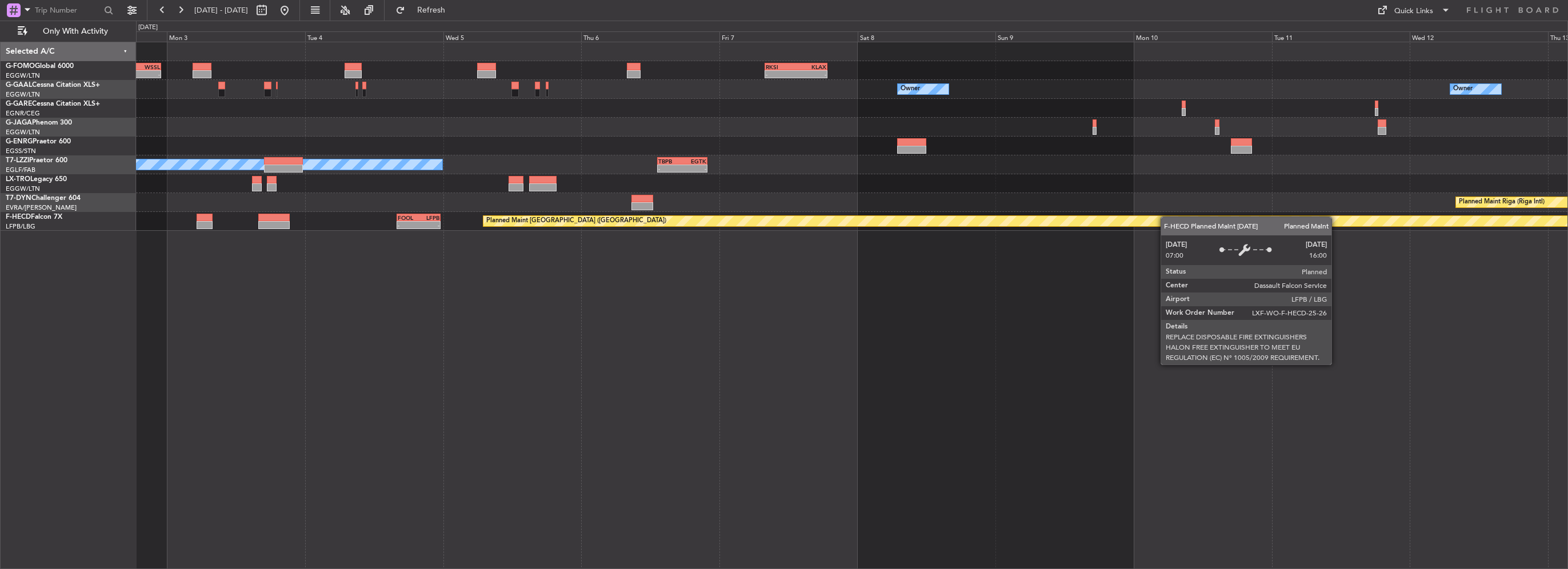
click at [1347, 224] on div "Planned Maint [GEOGRAPHIC_DATA] ([GEOGRAPHIC_DATA]) - - FOOL 16:00 Z LFPB 23:35…" at bounding box center [851, 221] width 1431 height 19
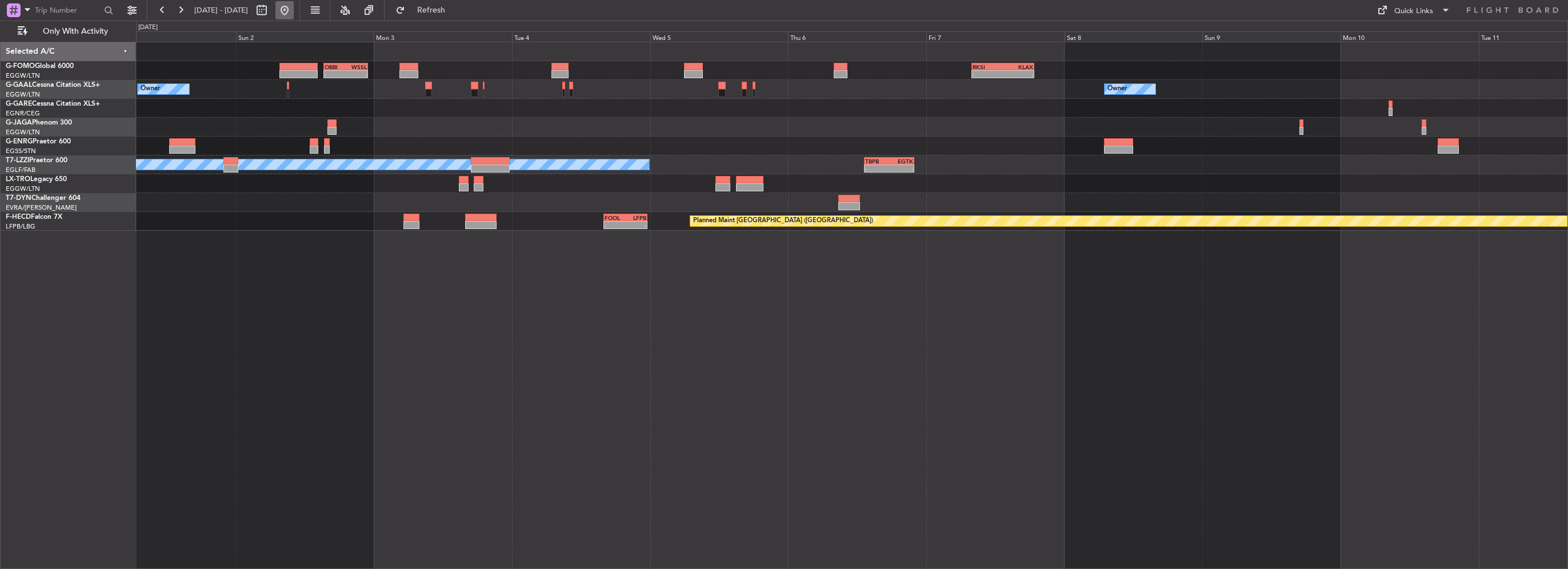
click at [294, 9] on button at bounding box center [285, 10] width 18 height 18
